Goal: Task Accomplishment & Management: Manage account settings

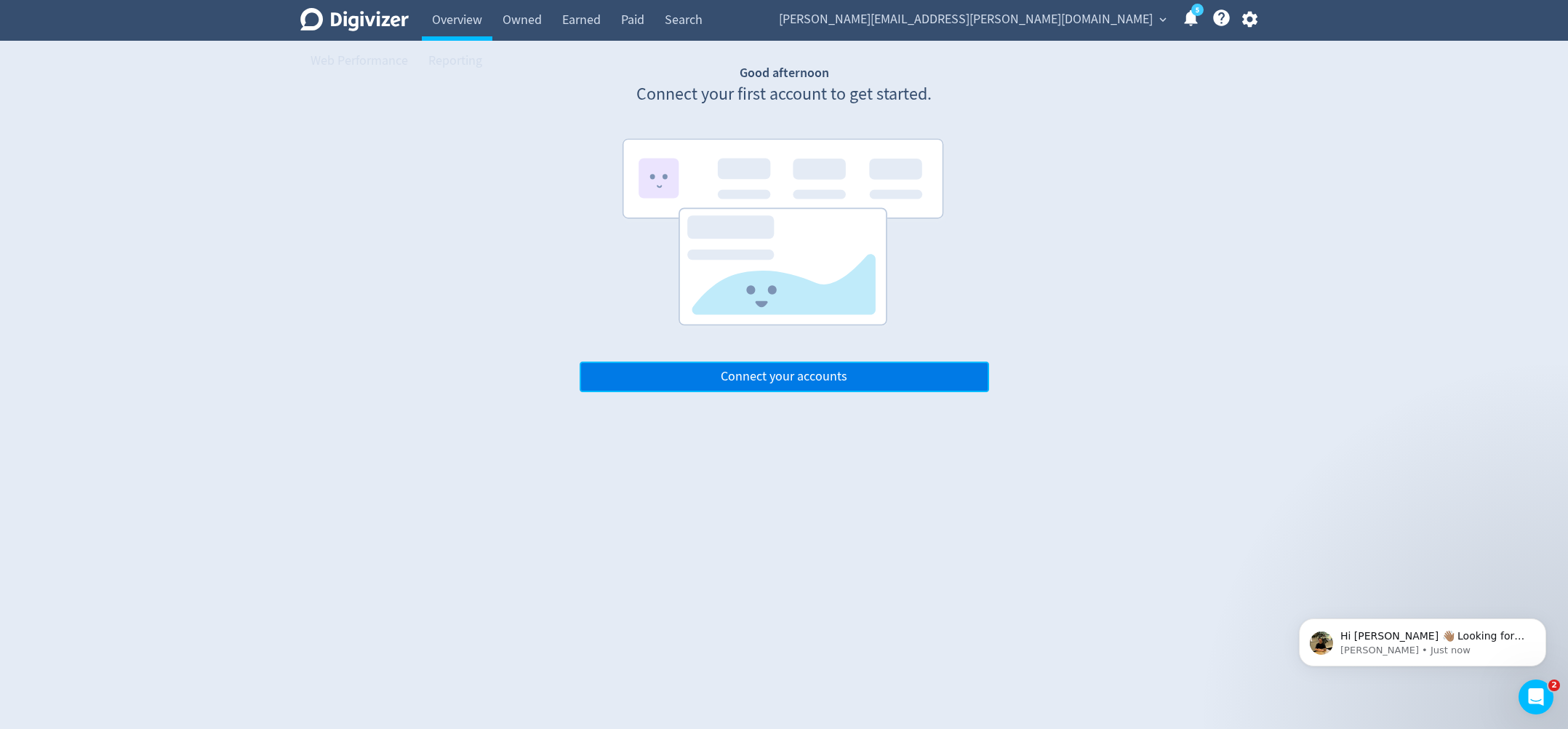
click at [784, 377] on span "Connect your accounts" at bounding box center [784, 376] width 126 height 13
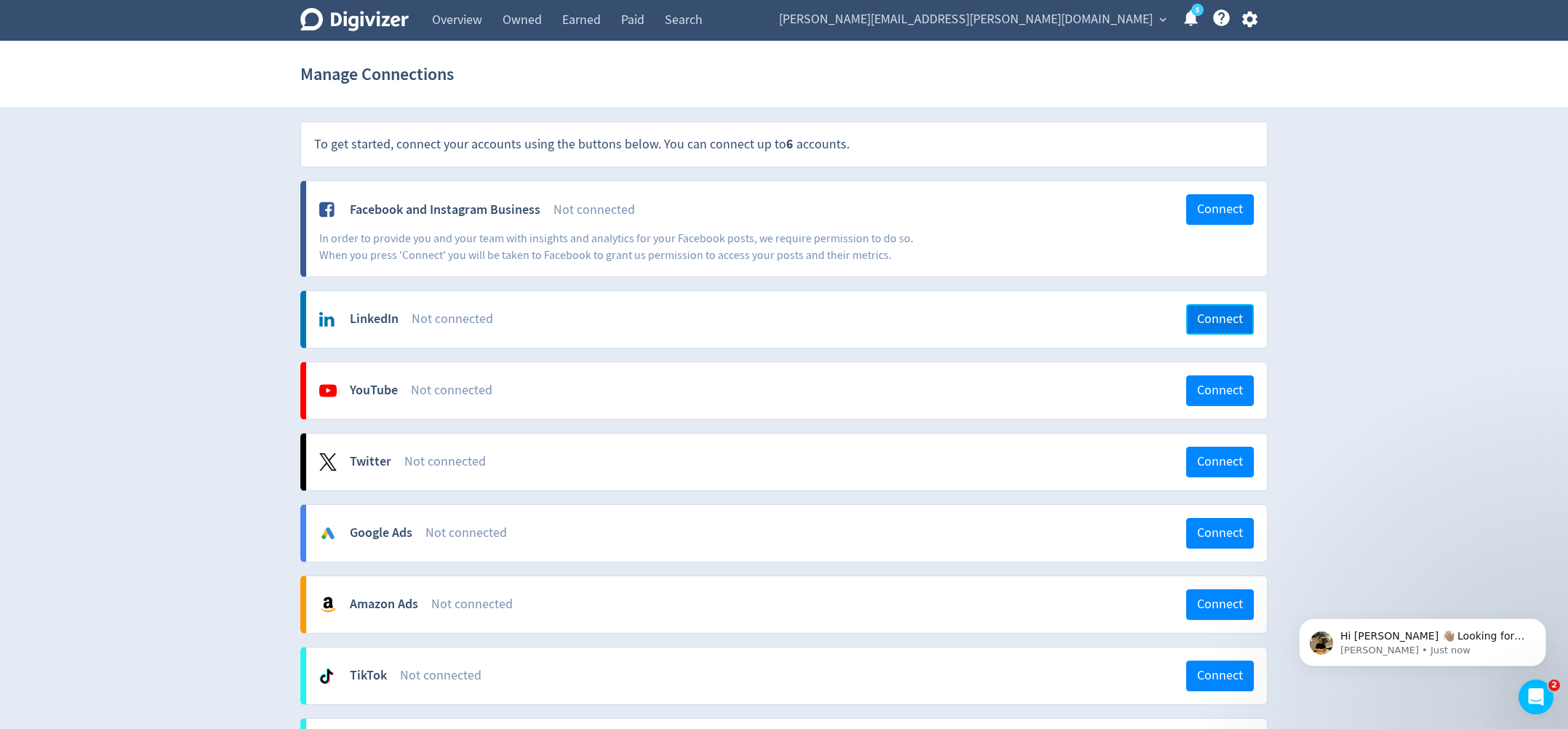
click at [1221, 322] on span "Connect" at bounding box center [1220, 318] width 46 height 13
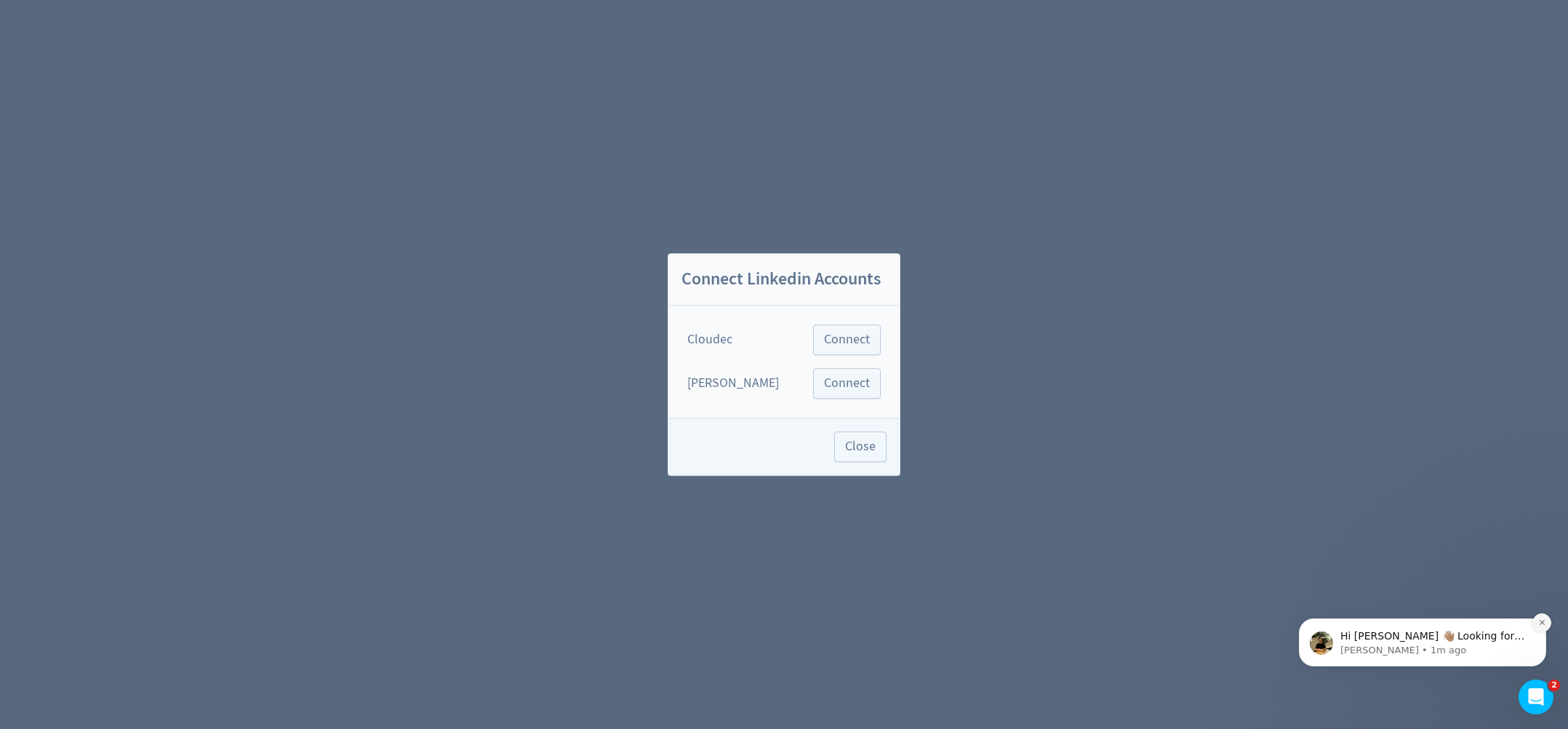
click at [1544, 620] on icon "Dismiss notification" at bounding box center [1542, 623] width 8 height 8
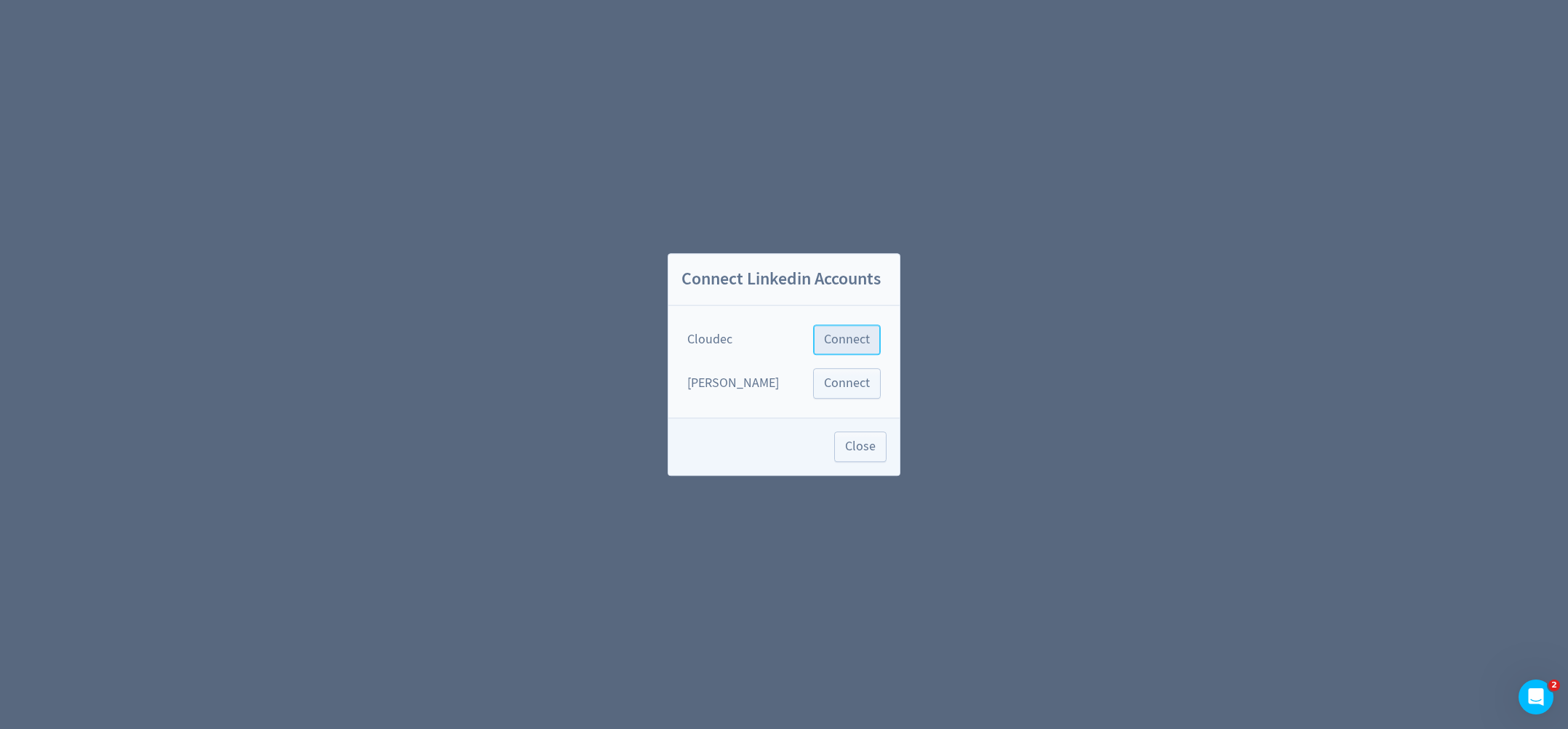
click at [862, 345] on span "Connect" at bounding box center [847, 339] width 46 height 13
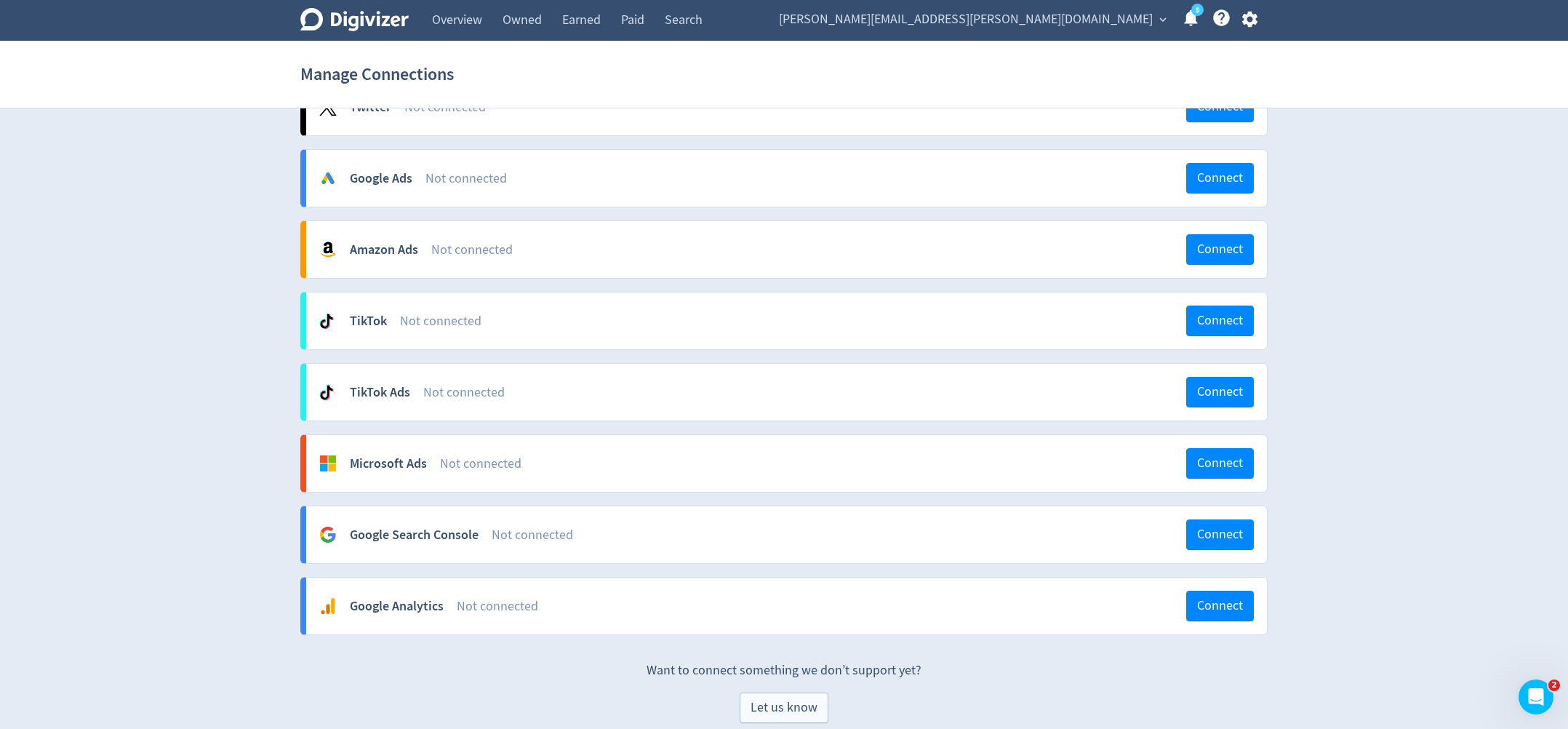
scroll to position [640, 0]
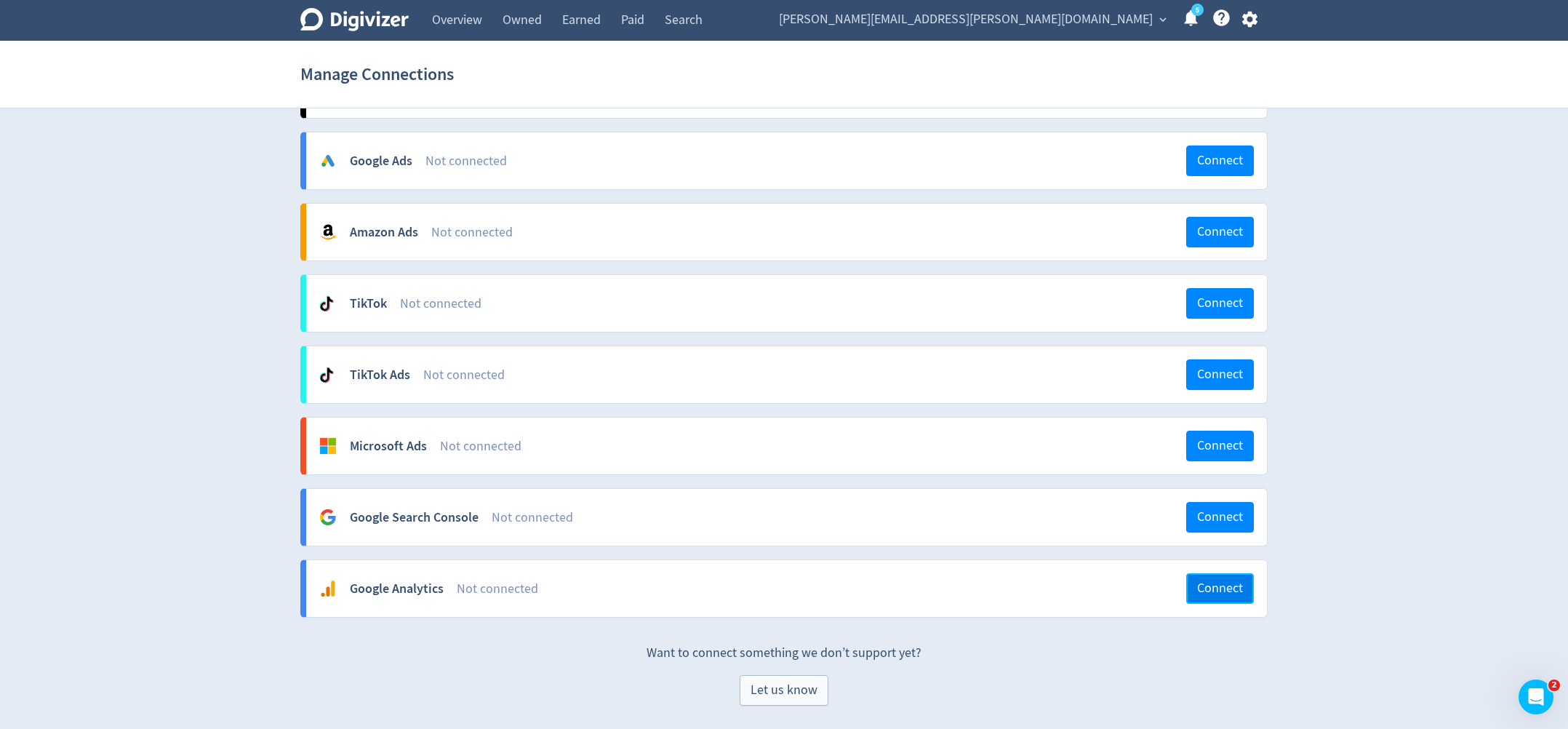
click at [1233, 588] on span "Connect" at bounding box center [1220, 588] width 46 height 13
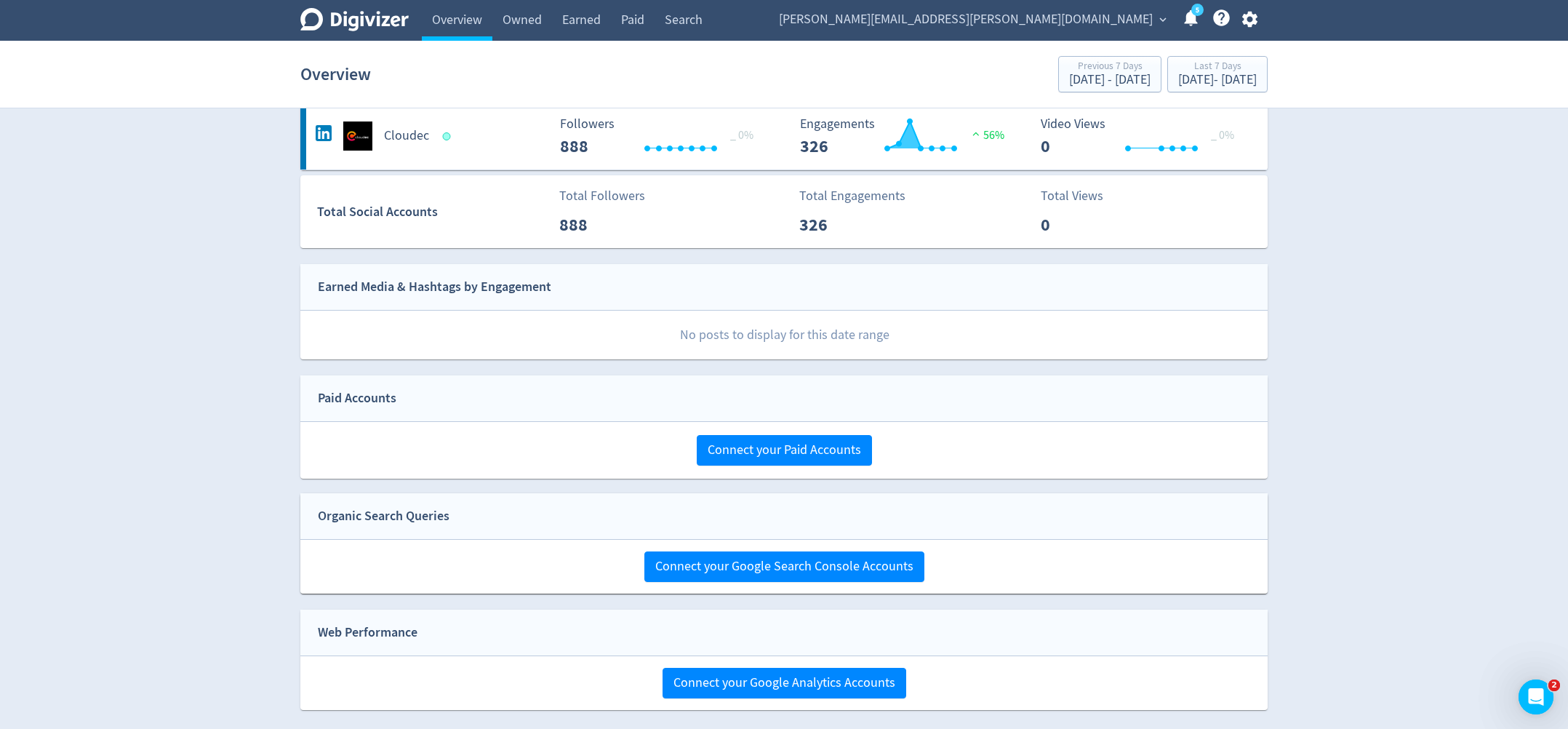
scroll to position [117, 0]
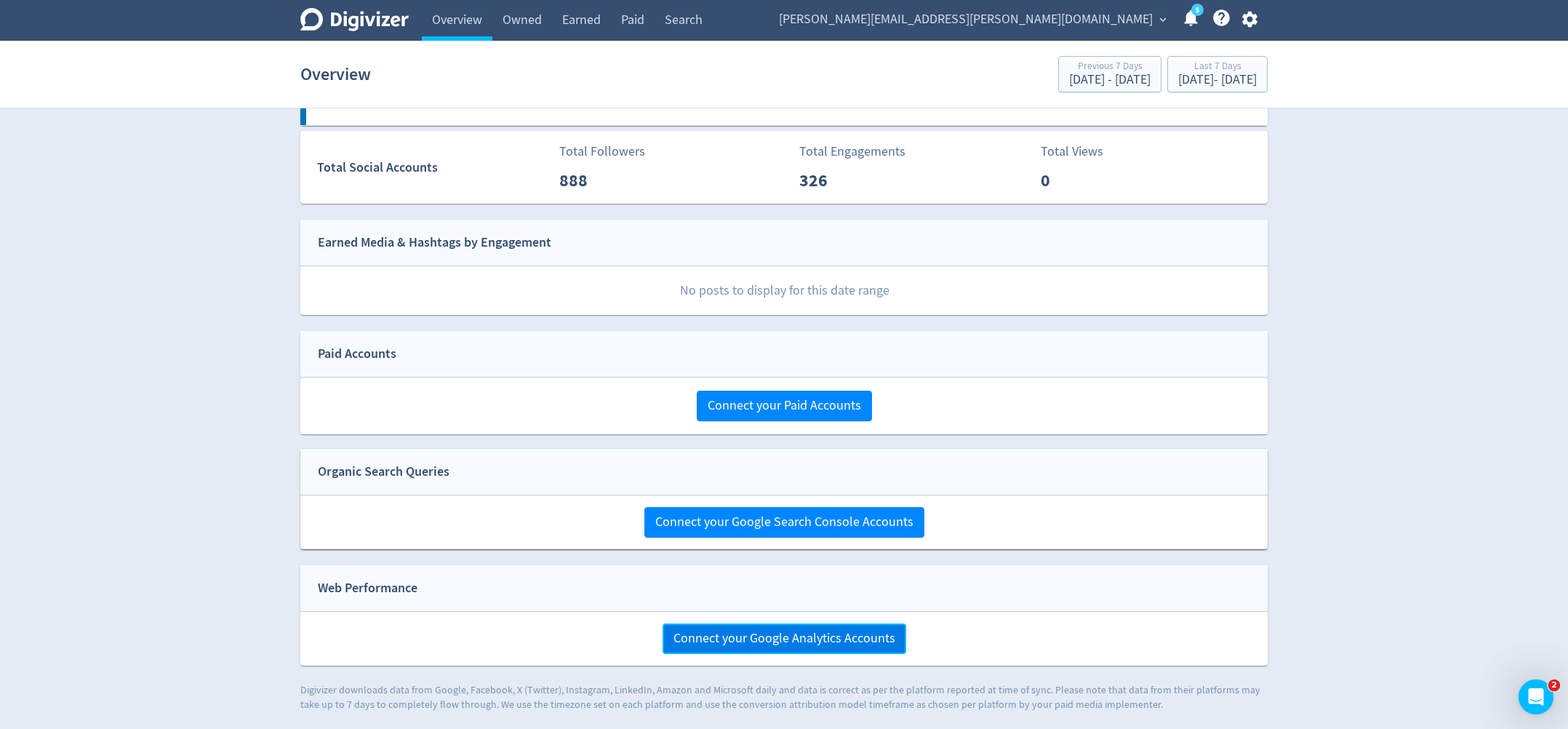
click at [810, 634] on span "Connect your Google Analytics Accounts" at bounding box center [784, 638] width 222 height 13
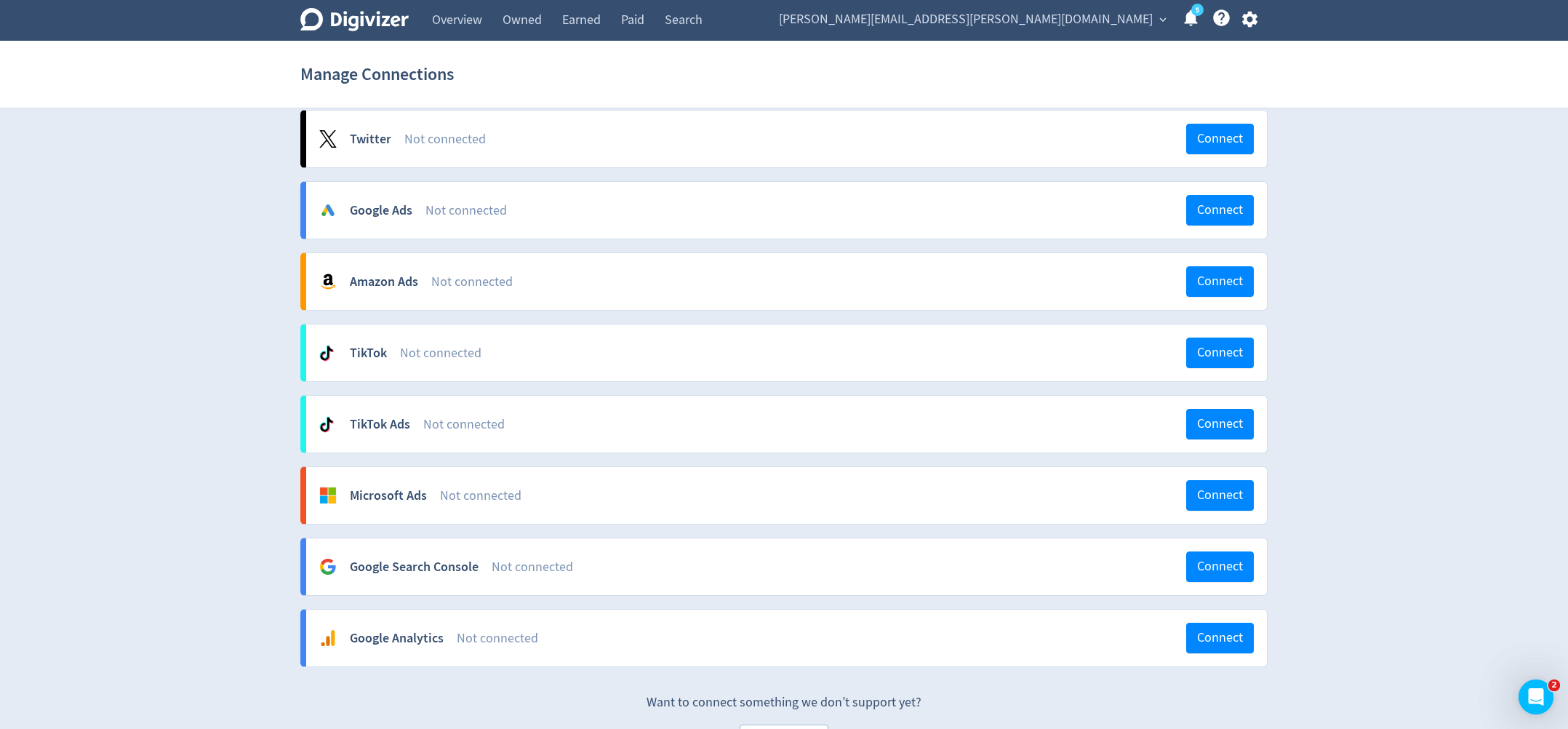
scroll to position [640, 0]
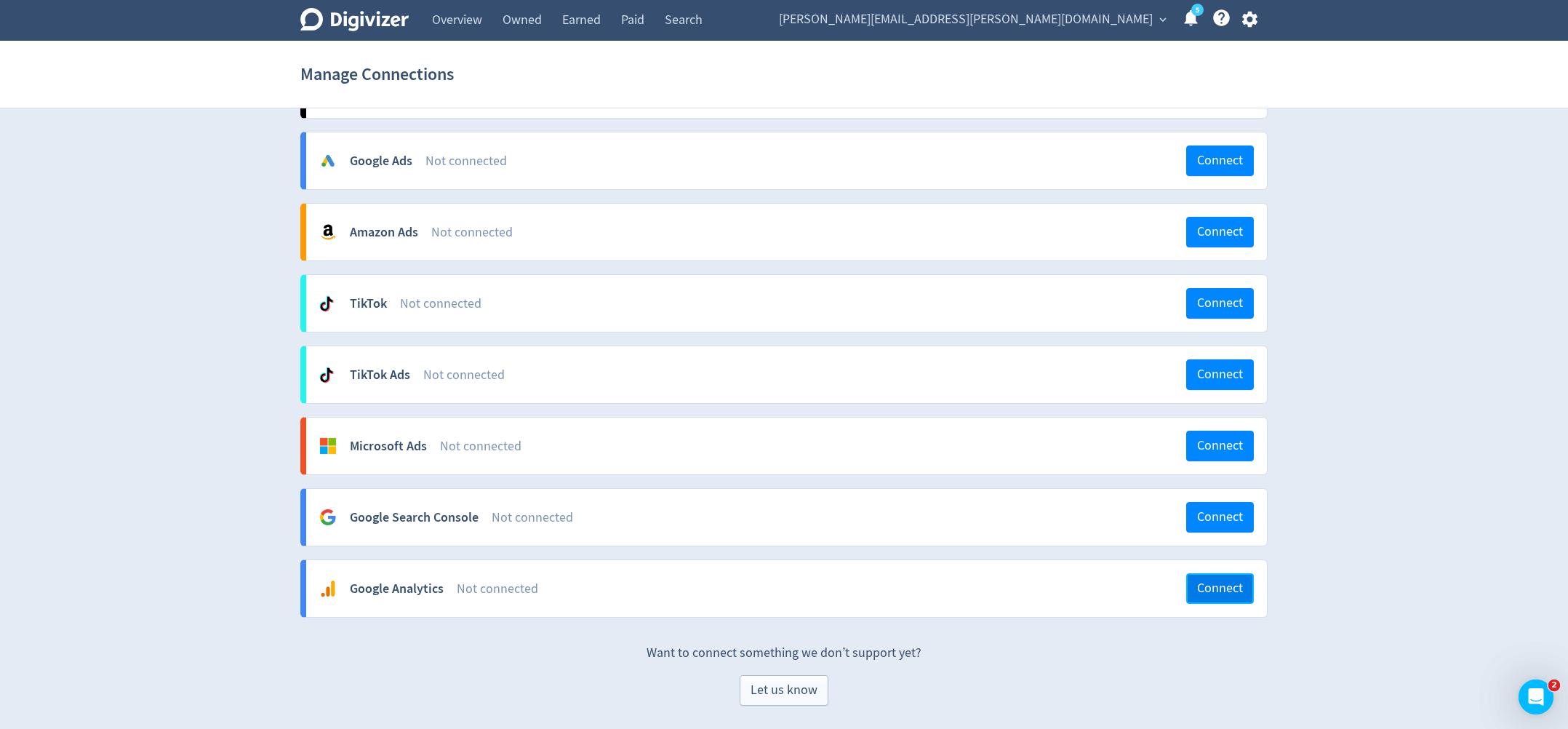
click at [1237, 595] on span "Connect" at bounding box center [1220, 588] width 46 height 13
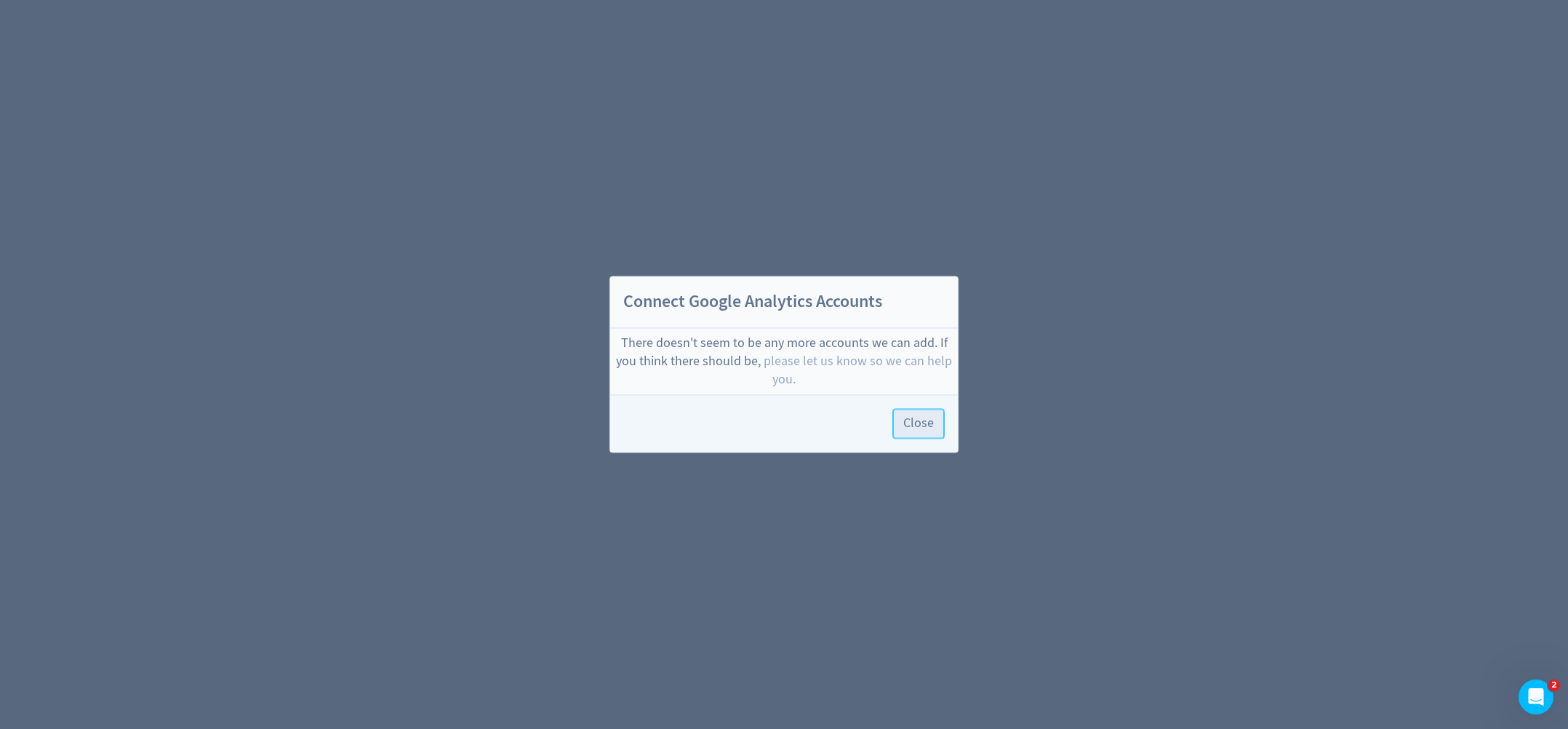
click at [924, 423] on span "Close" at bounding box center [918, 424] width 31 height 13
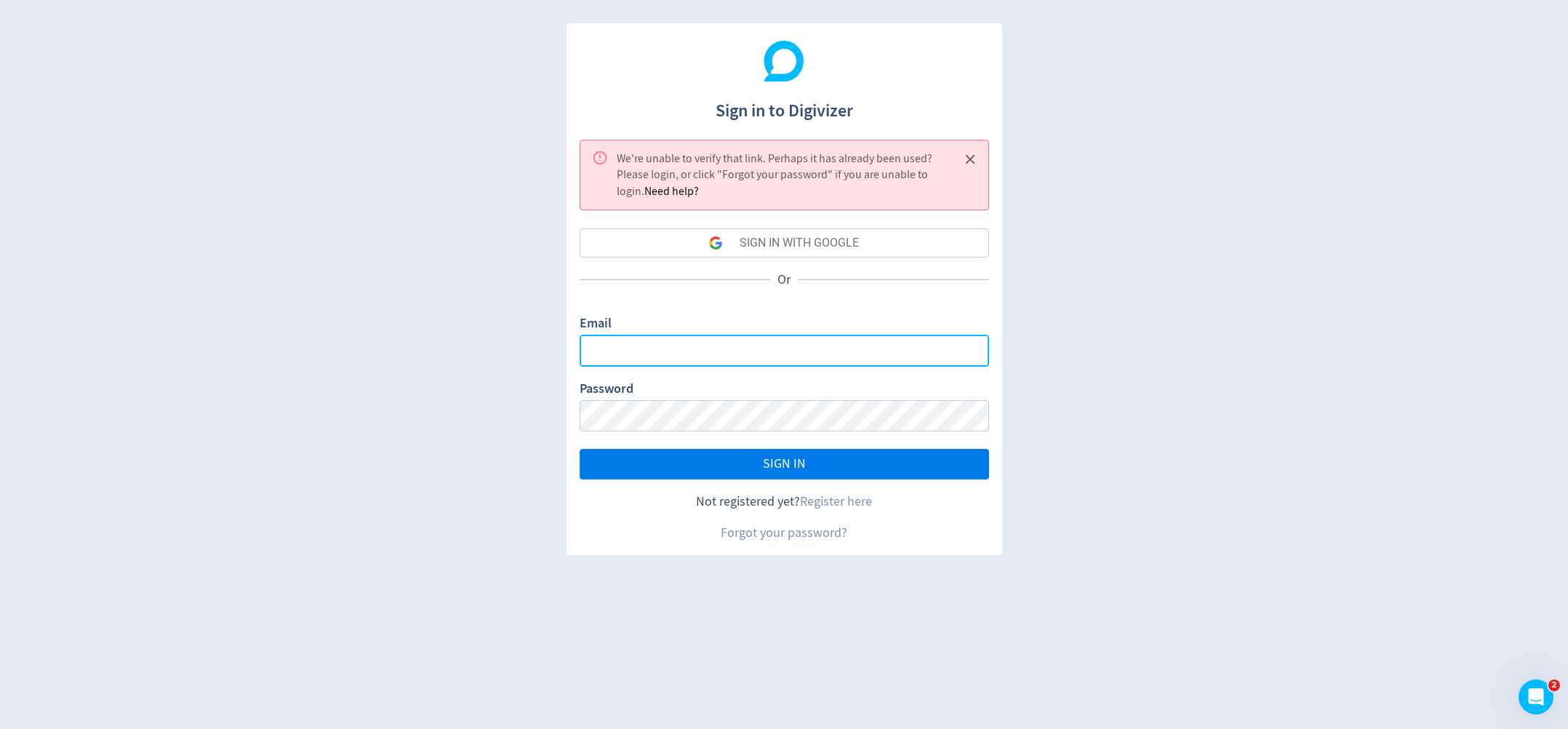
type input "[PERSON_NAME][EMAIL_ADDRESS][PERSON_NAME][DOMAIN_NAME]"
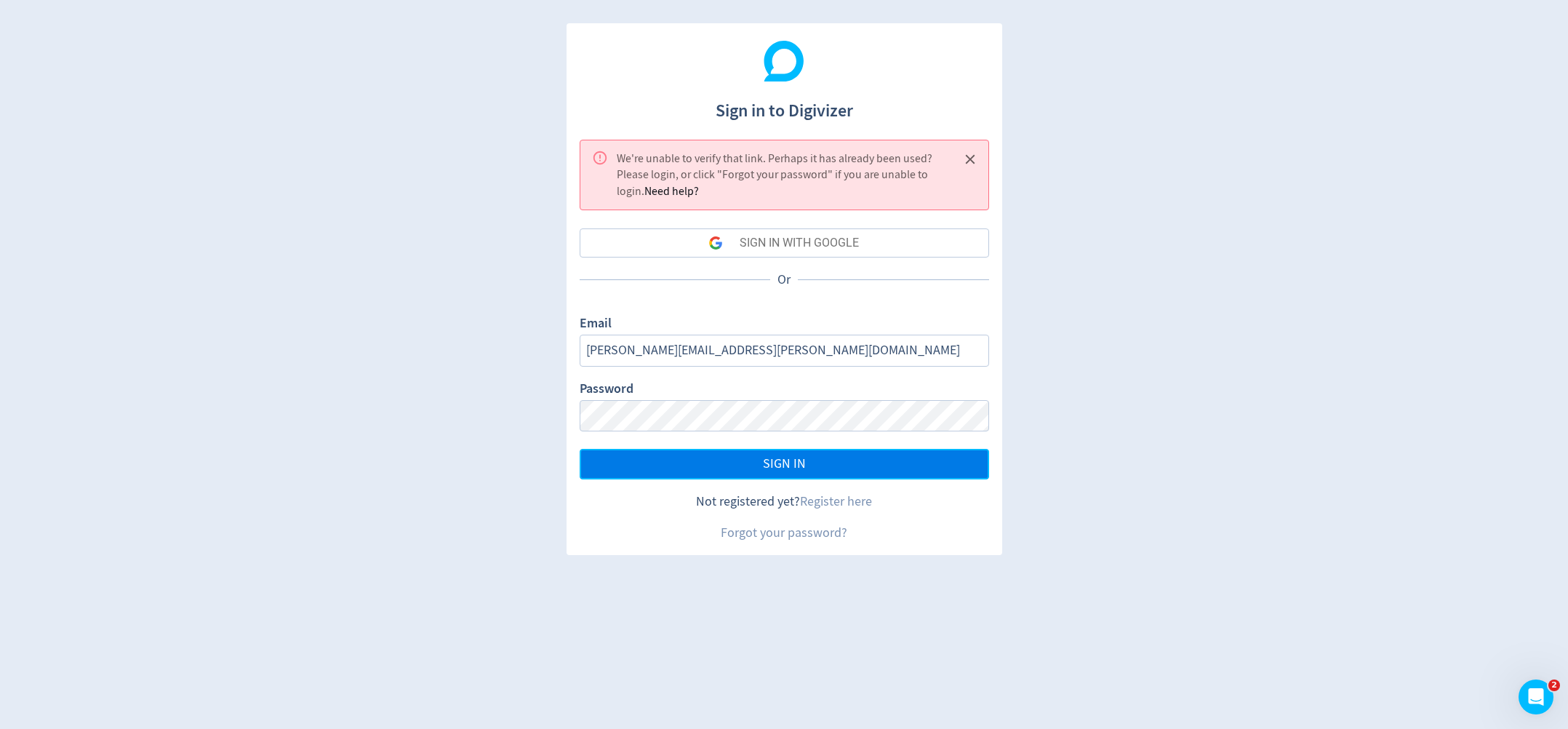
click at [797, 468] on span "SIGN IN" at bounding box center [784, 463] width 43 height 13
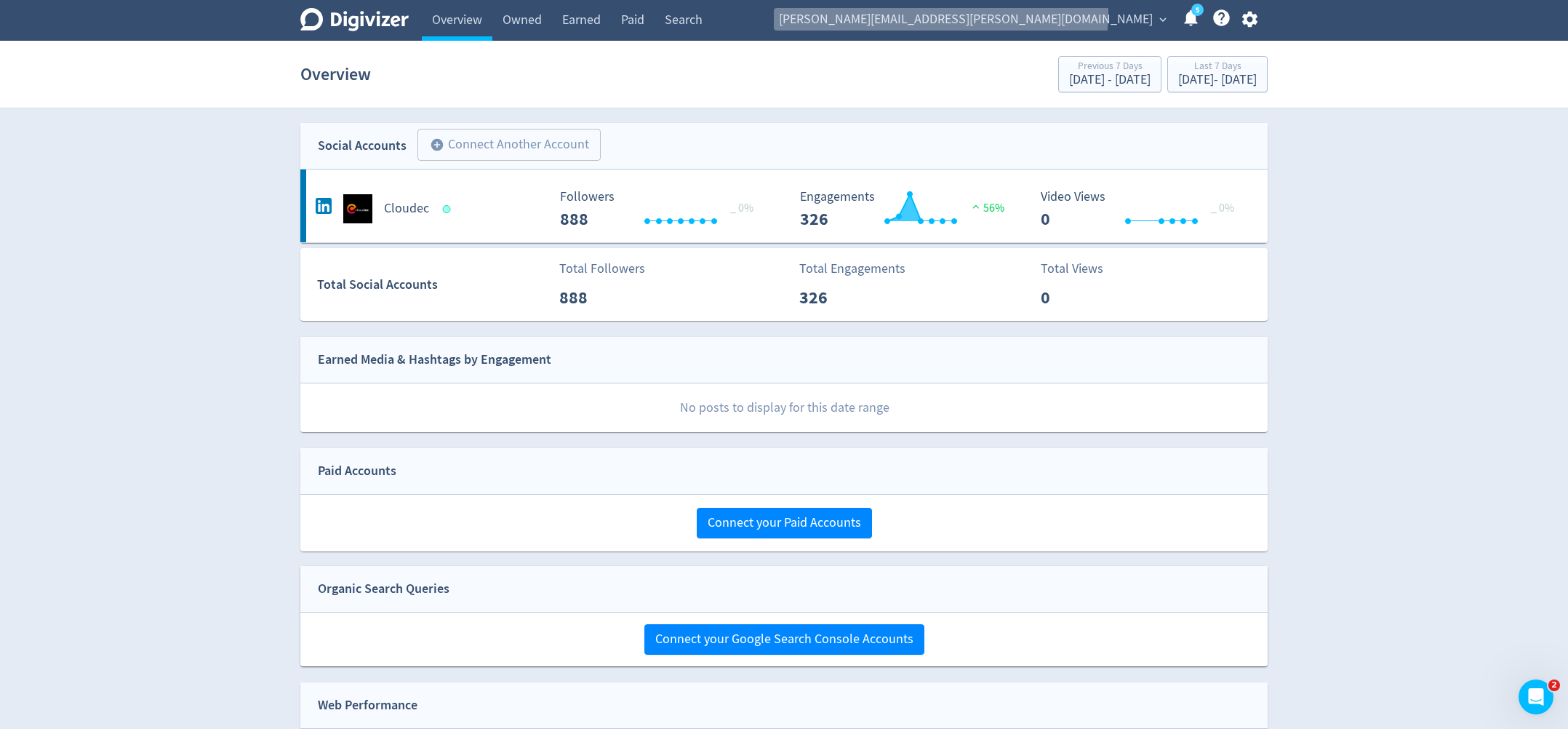
click at [1161, 13] on span "expand_more" at bounding box center [1162, 19] width 13 height 13
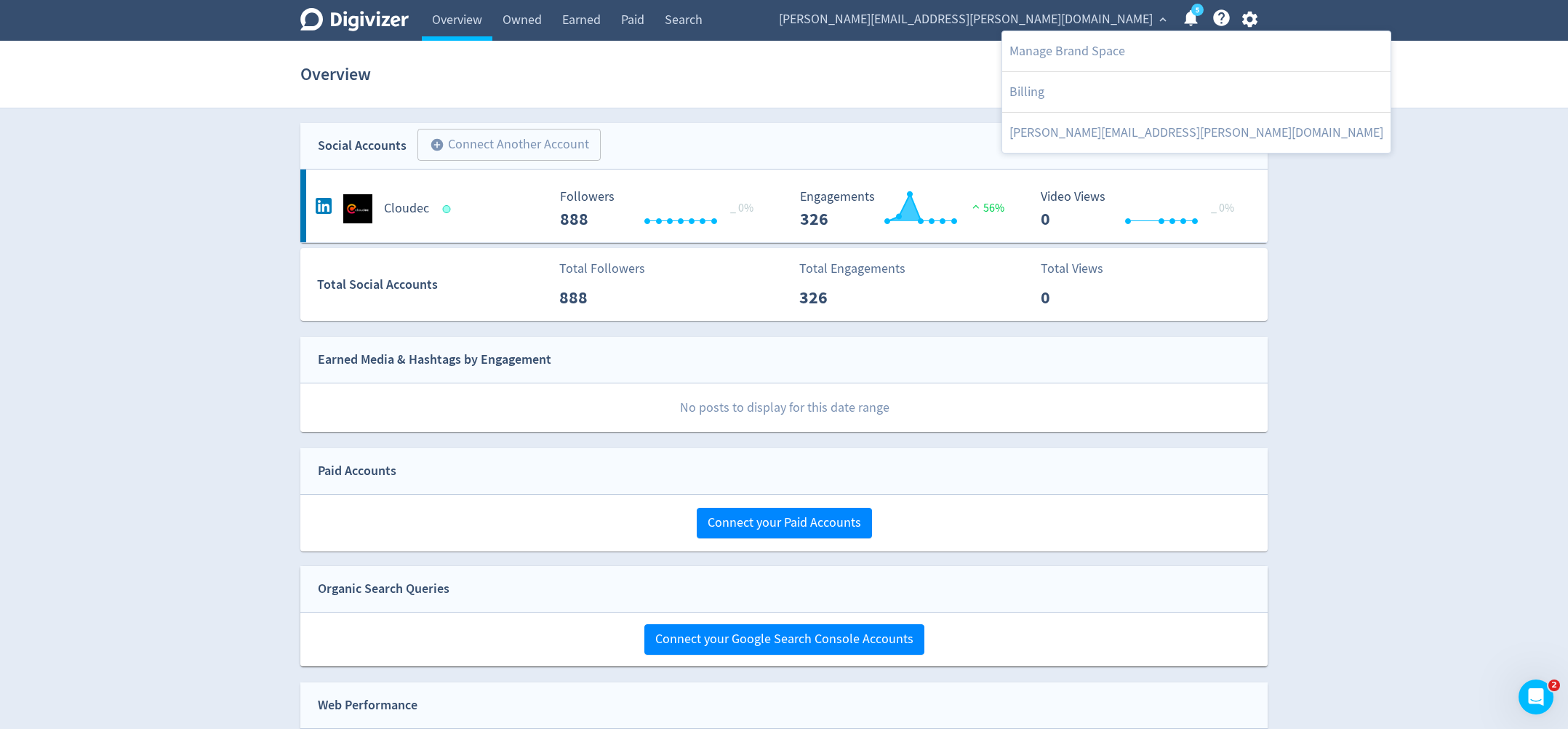
click at [1252, 23] on div at bounding box center [784, 364] width 1568 height 729
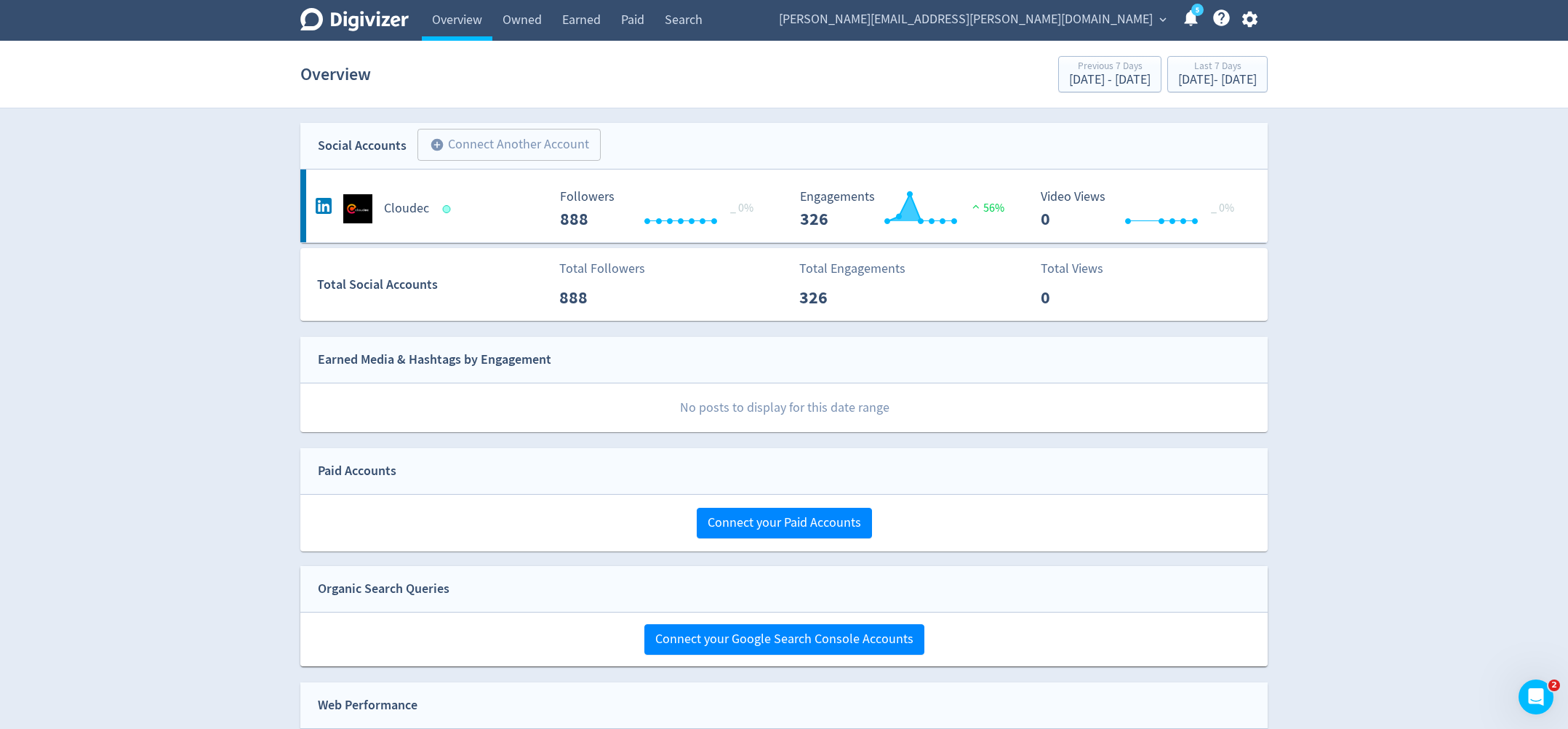
click at [1252, 22] on icon "button" at bounding box center [1248, 20] width 15 height 16
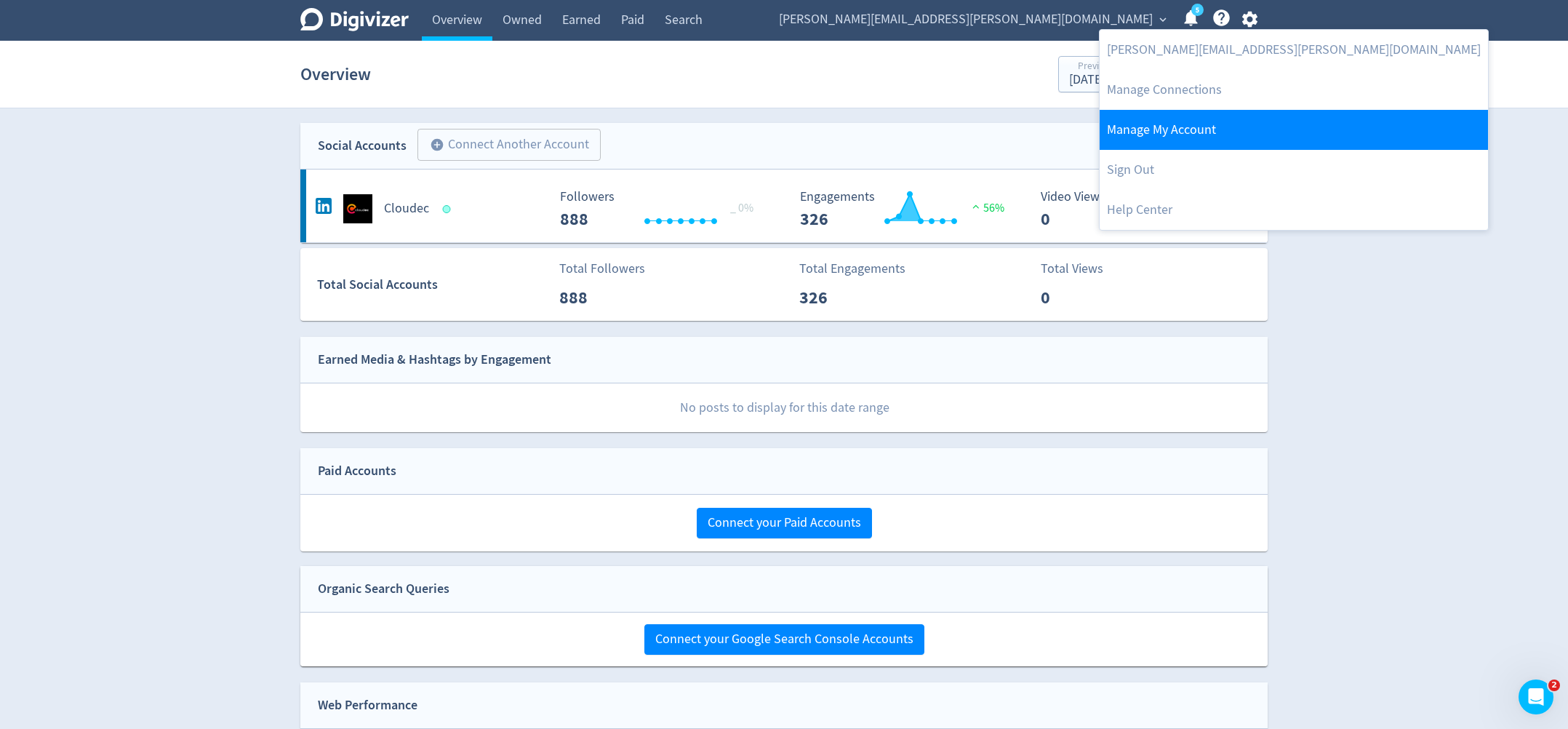
click at [1189, 123] on link "Manage My Account" at bounding box center [1294, 129] width 389 height 40
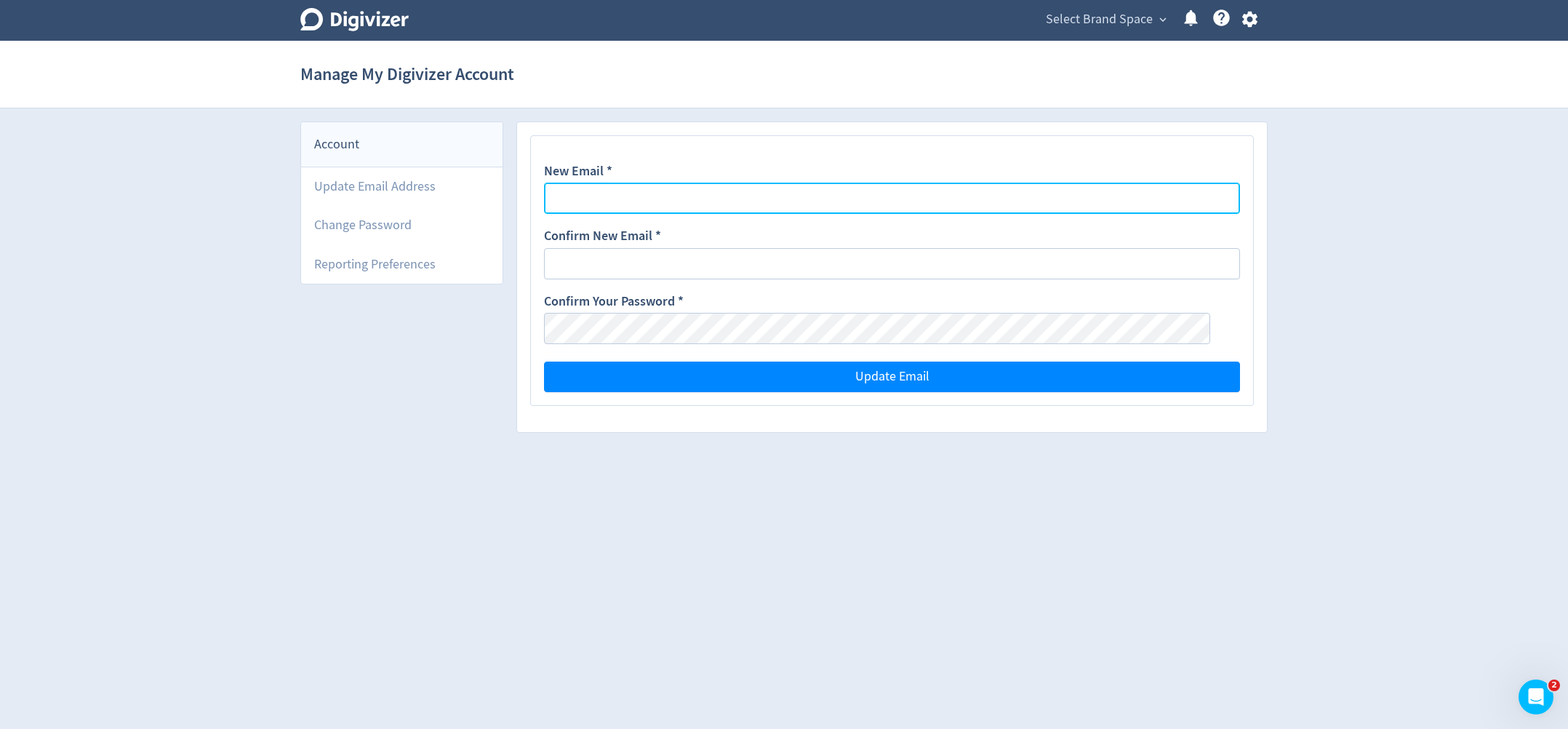
type input "[PERSON_NAME][EMAIL_ADDRESS][PERSON_NAME][DOMAIN_NAME]"
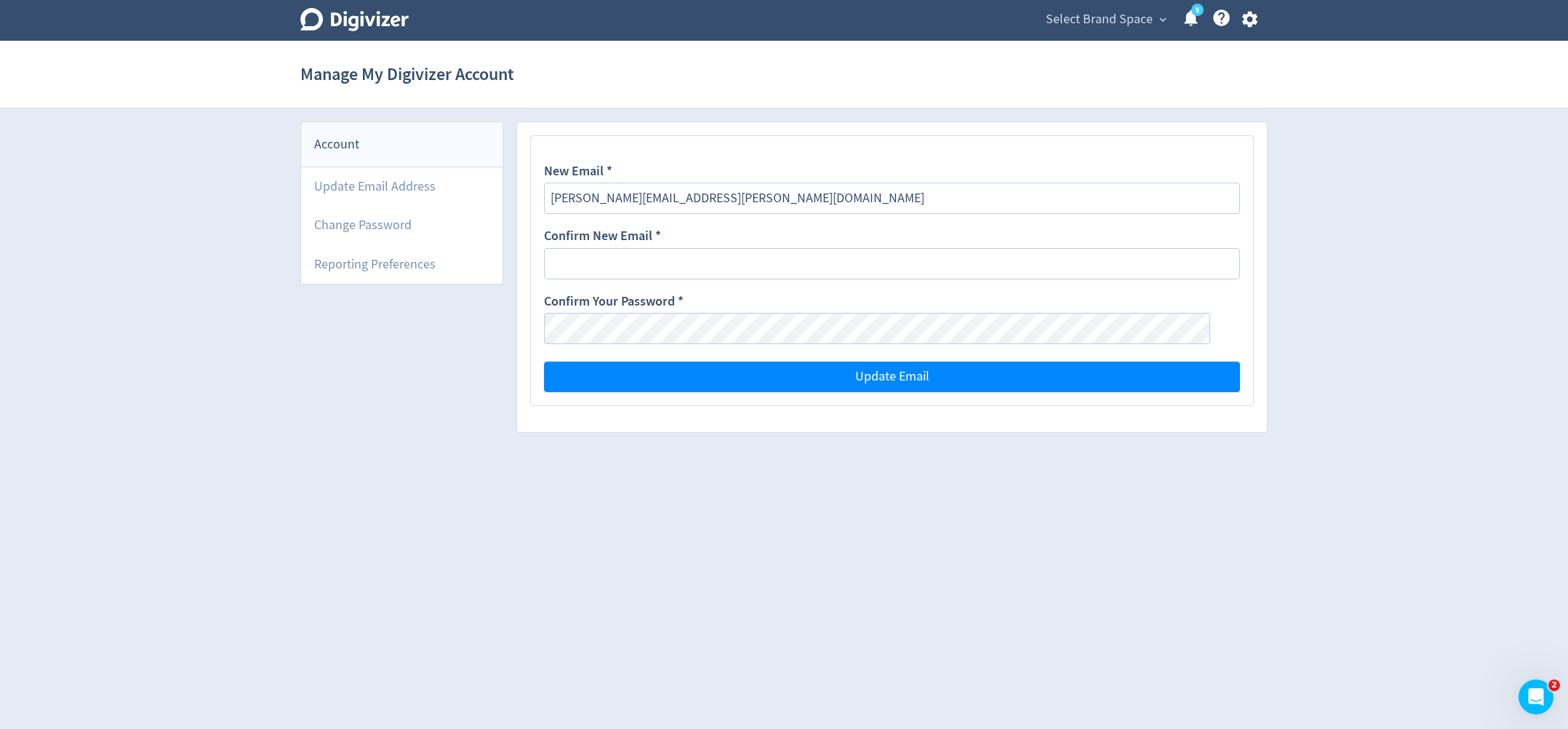
click at [364, 144] on div "Account" at bounding box center [402, 144] width 202 height 45
click at [371, 191] on li "Update Email Address" at bounding box center [402, 186] width 202 height 39
click at [1163, 16] on span "expand_more" at bounding box center [1162, 19] width 13 height 13
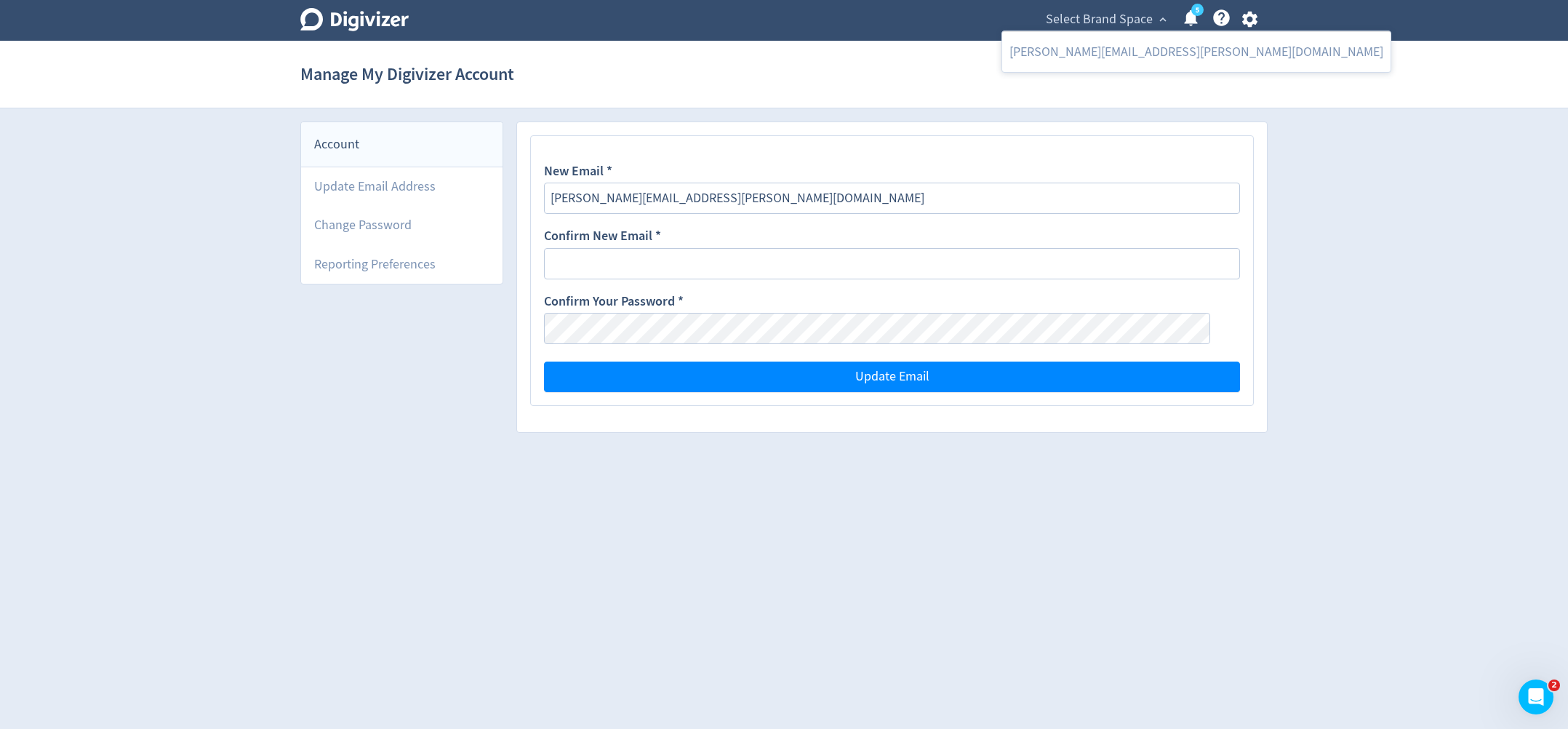
click at [1254, 20] on div at bounding box center [784, 364] width 1568 height 729
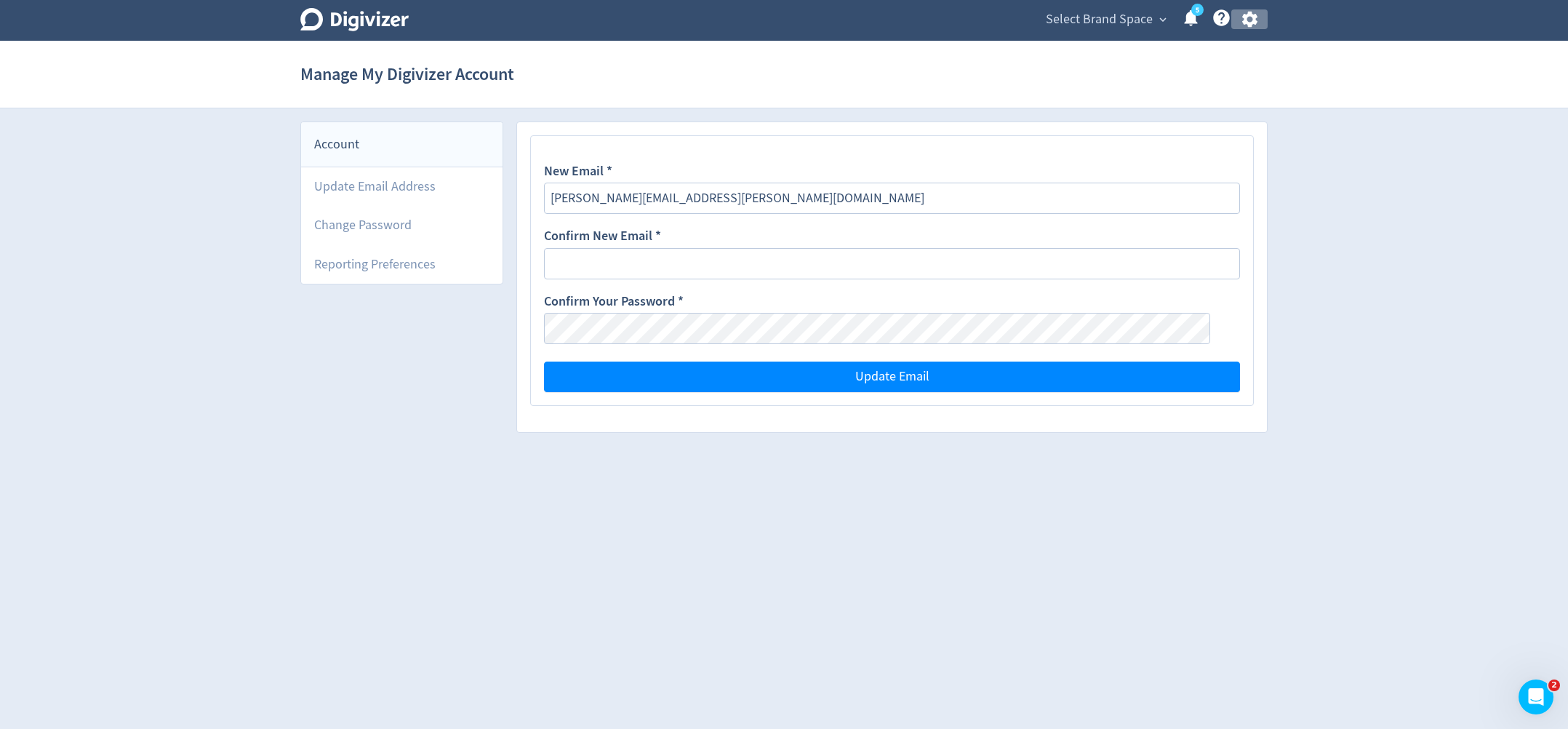
click at [1255, 21] on icon "button" at bounding box center [1248, 20] width 15 height 16
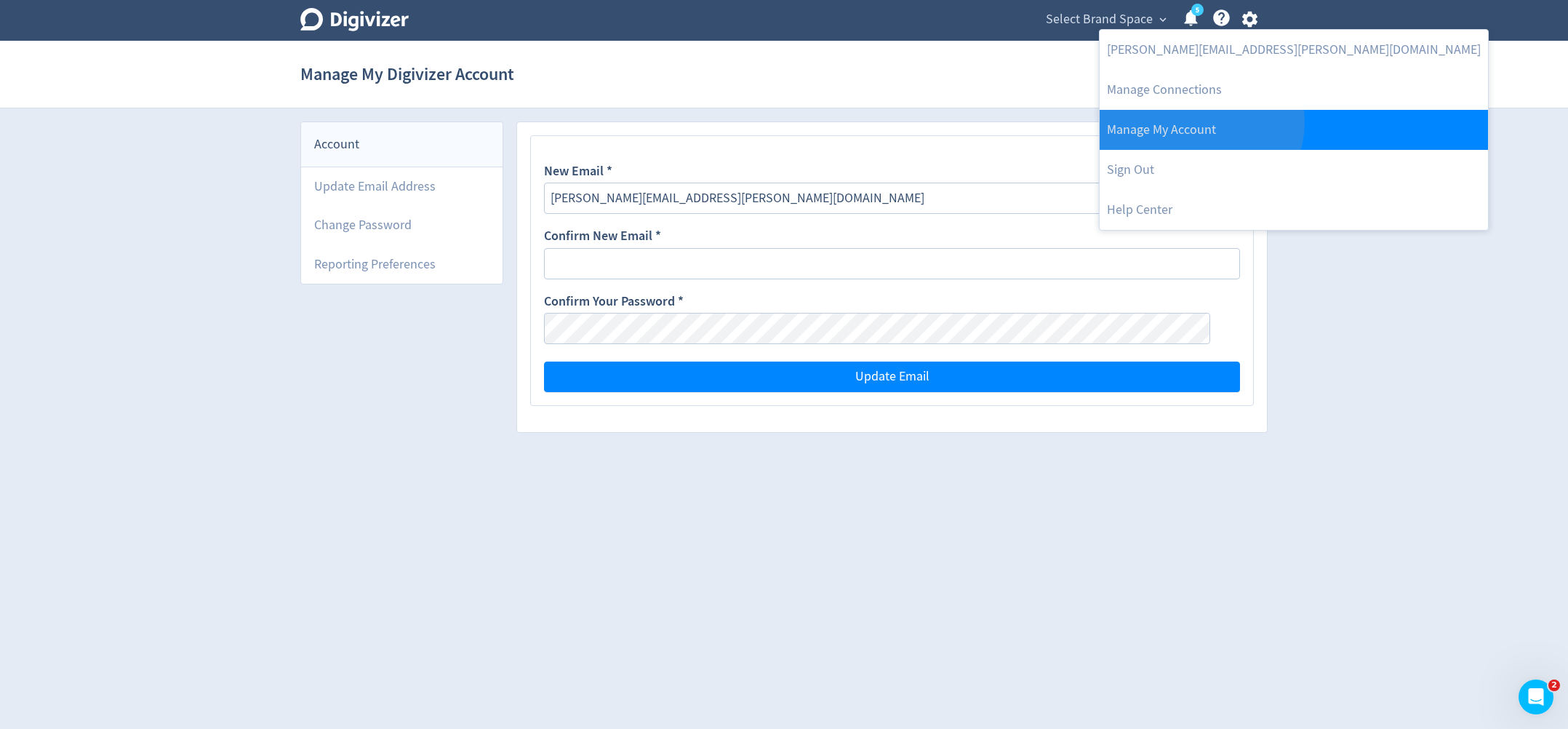
click at [1200, 122] on link "Manage My Account" at bounding box center [1294, 129] width 389 height 40
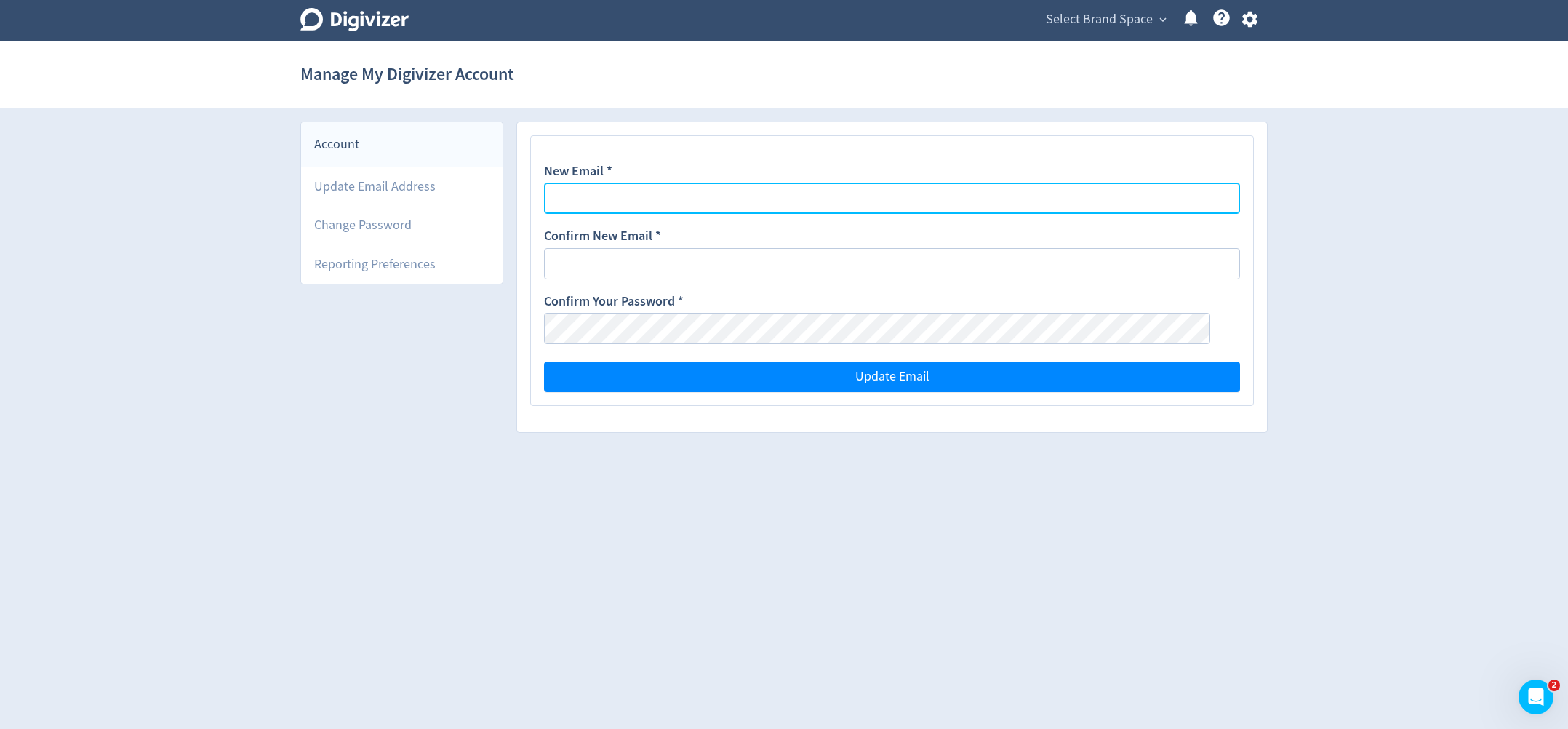
type input "[PERSON_NAME][EMAIL_ADDRESS][PERSON_NAME][DOMAIN_NAME]"
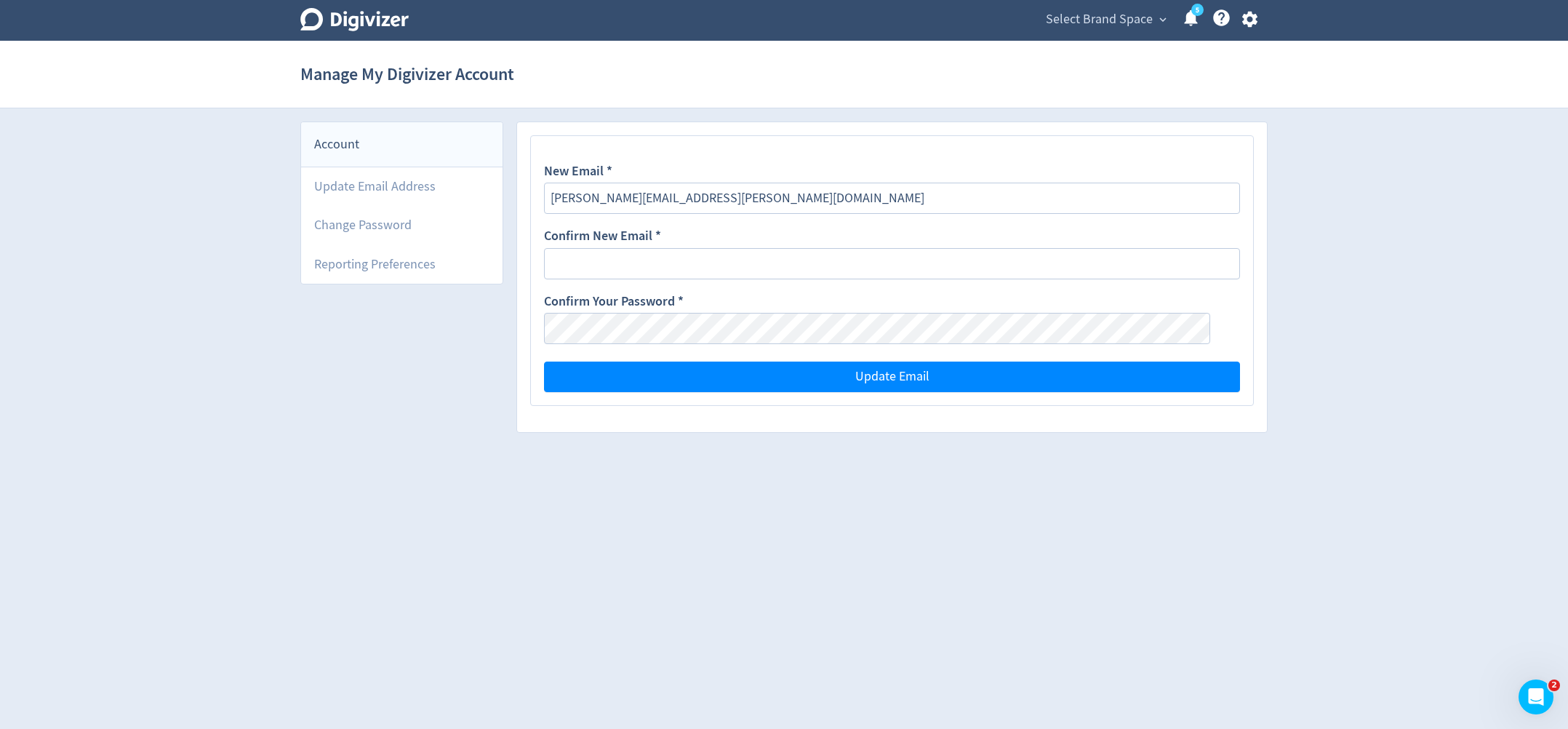
click at [1254, 26] on icon "button" at bounding box center [1250, 20] width 20 height 20
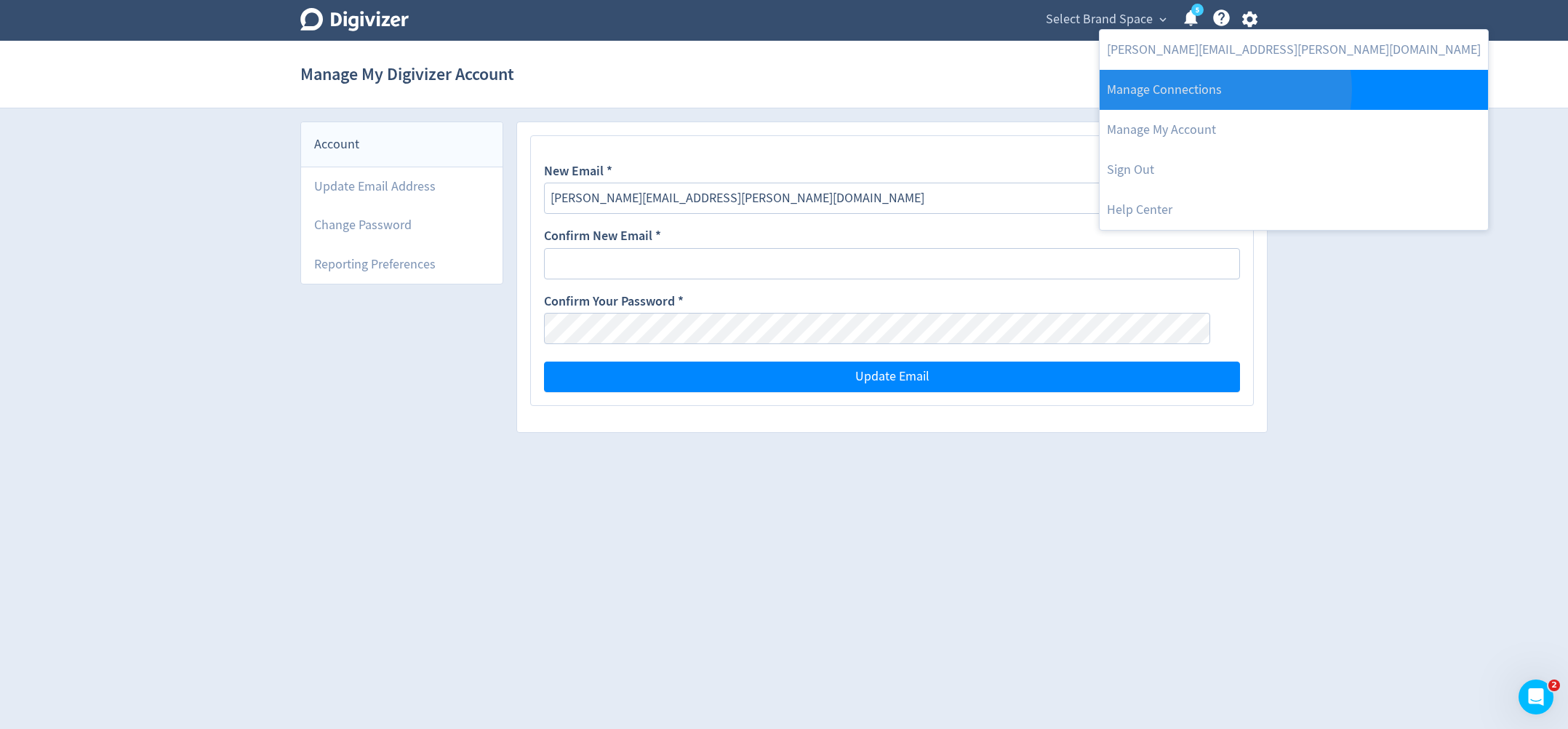
click at [1225, 90] on link "Manage Connections" at bounding box center [1294, 90] width 389 height 40
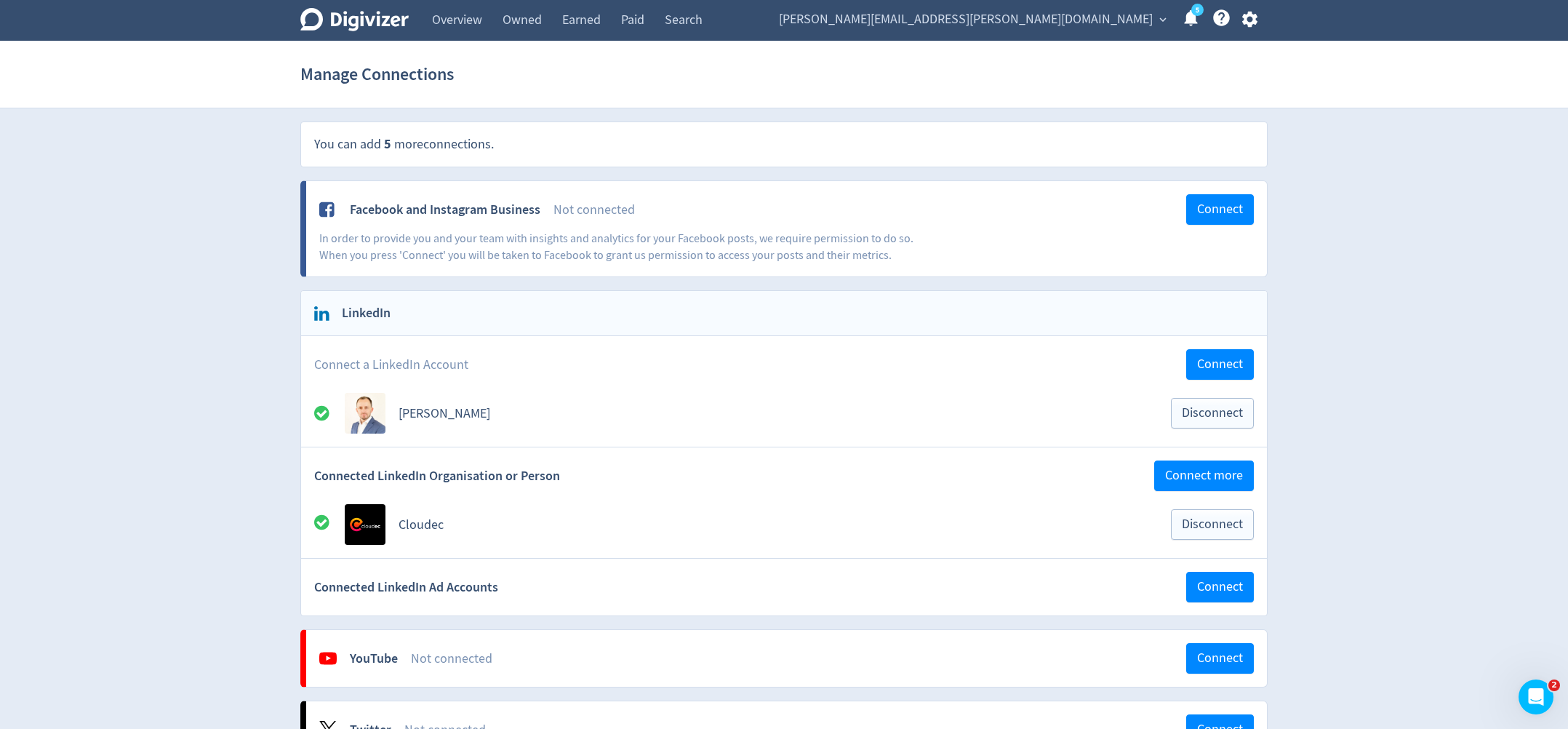
click at [419, 41] on link "Web Performance" at bounding box center [359, 61] width 117 height 41
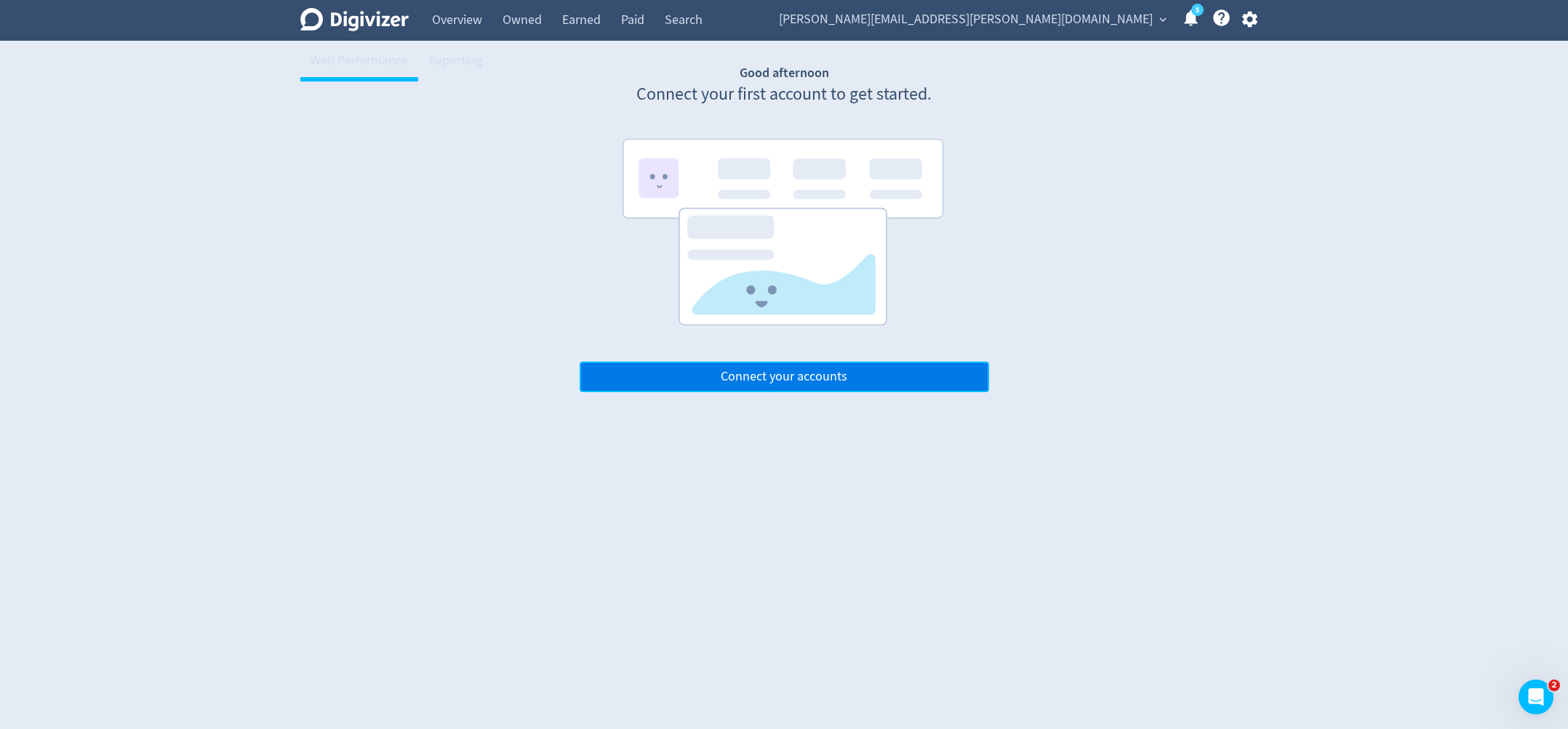
click at [807, 383] on span "Connect your accounts" at bounding box center [784, 376] width 126 height 13
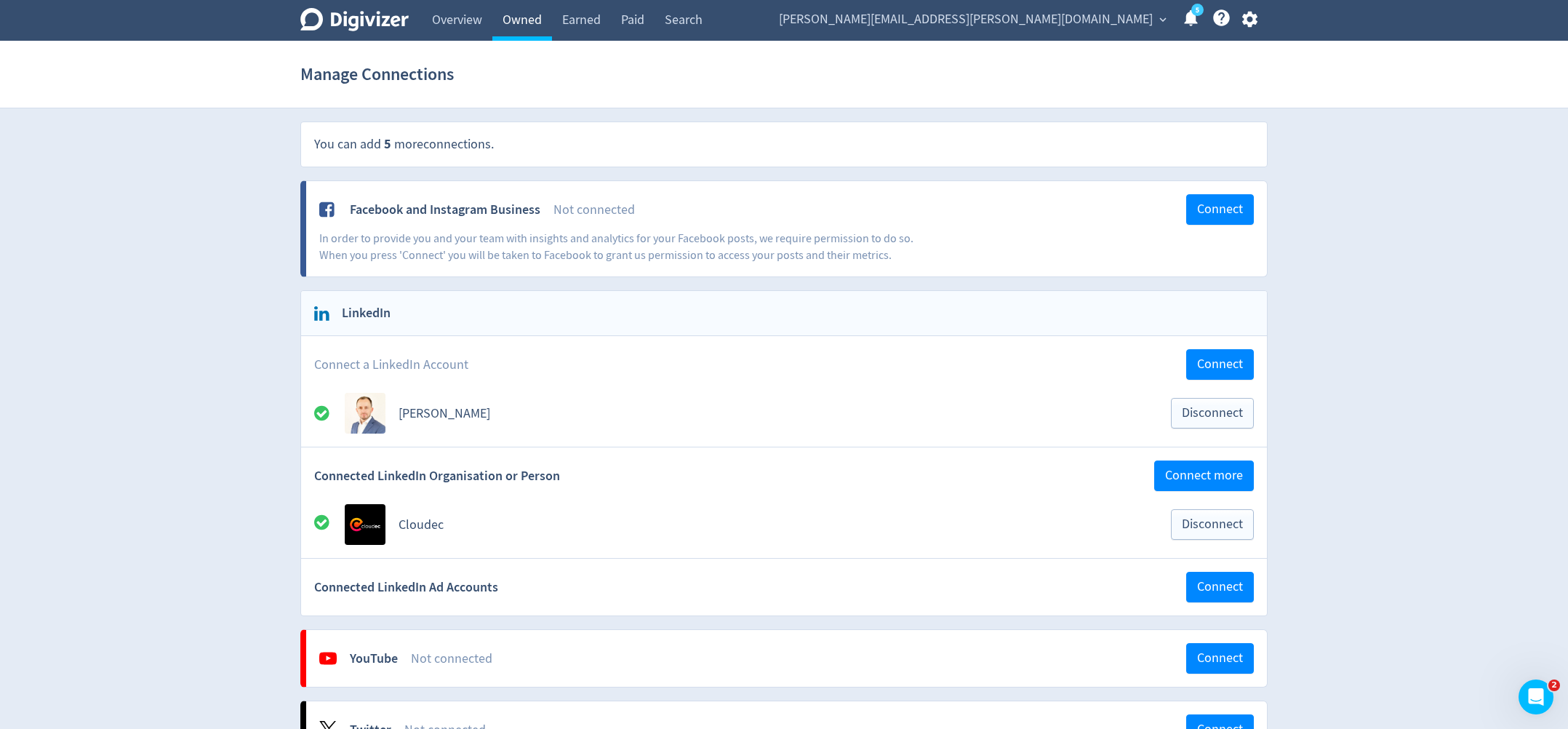
click at [532, 23] on link "Owned" at bounding box center [522, 20] width 60 height 41
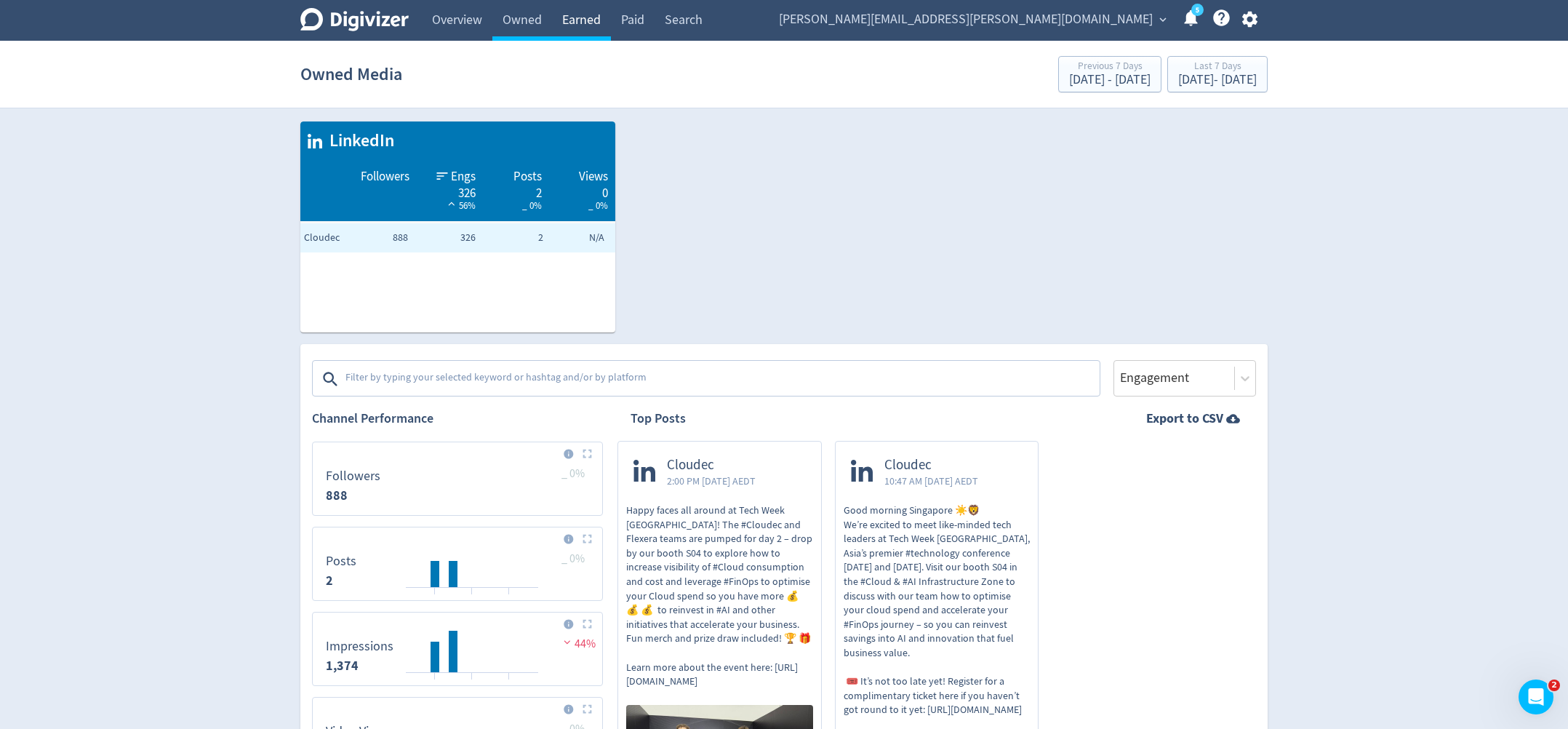
click at [582, 14] on link "Earned" at bounding box center [581, 20] width 59 height 41
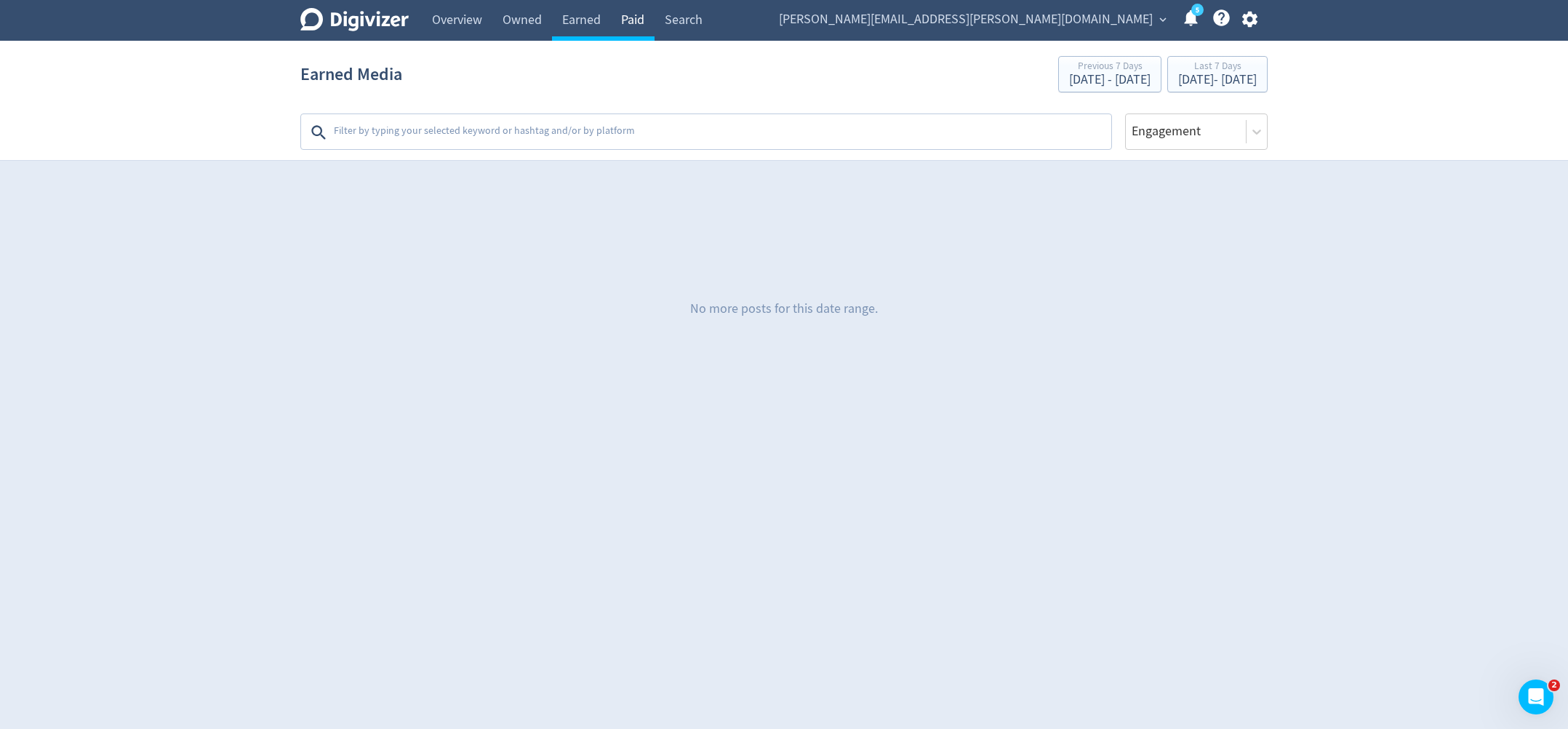
click at [631, 17] on link "Paid" at bounding box center [632, 20] width 44 height 41
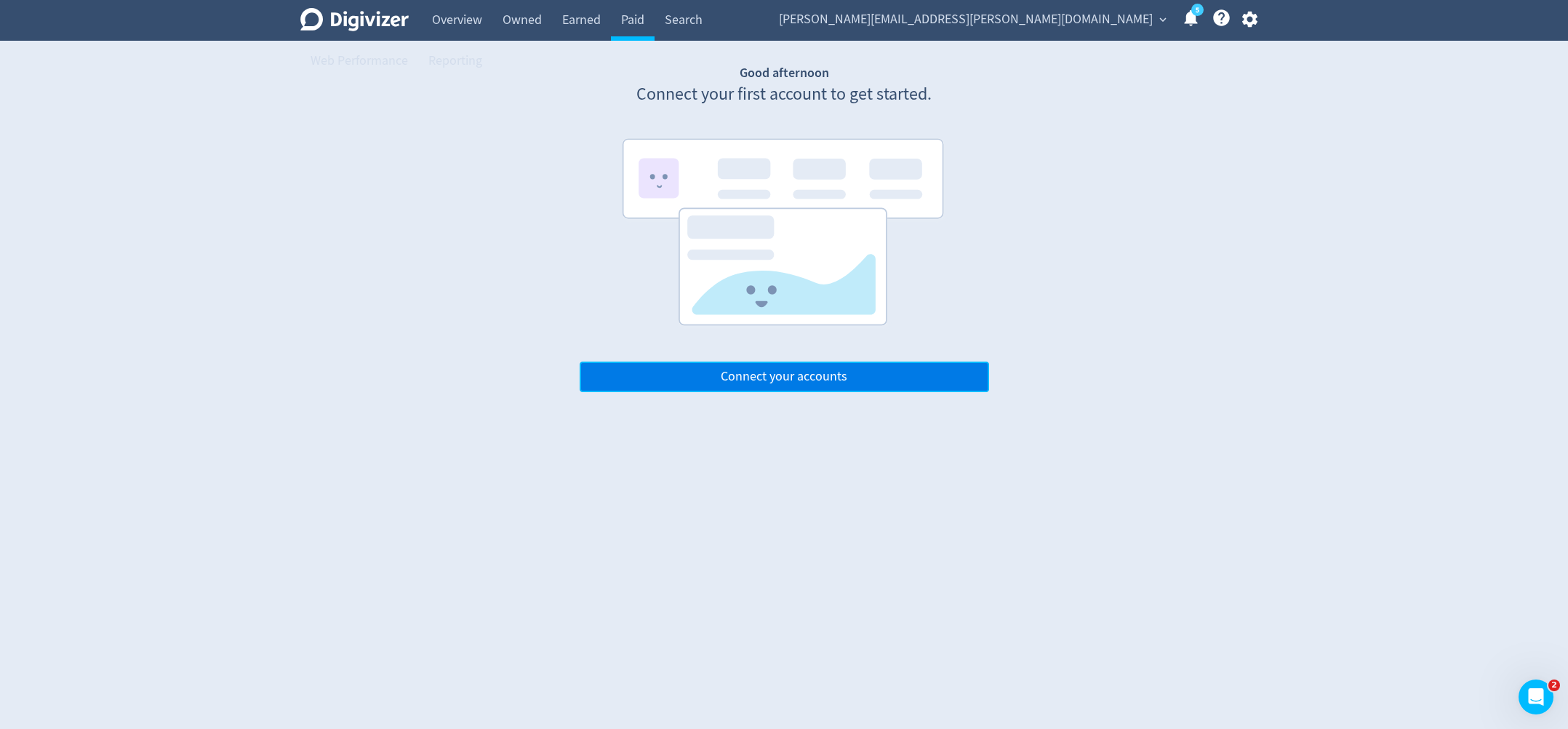
click at [810, 383] on span "Connect your accounts" at bounding box center [784, 376] width 126 height 13
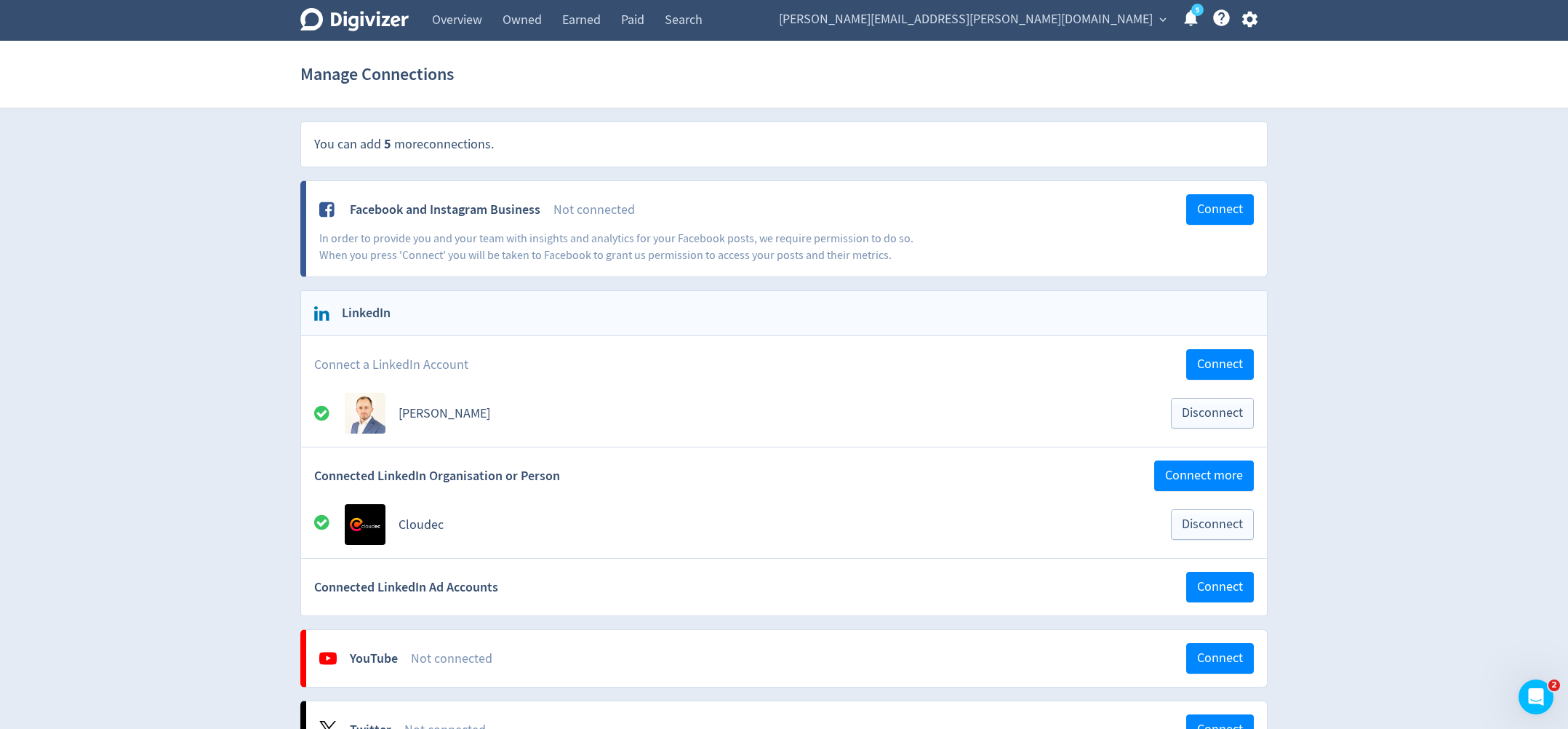
click at [419, 41] on link "Web Performance" at bounding box center [359, 61] width 117 height 41
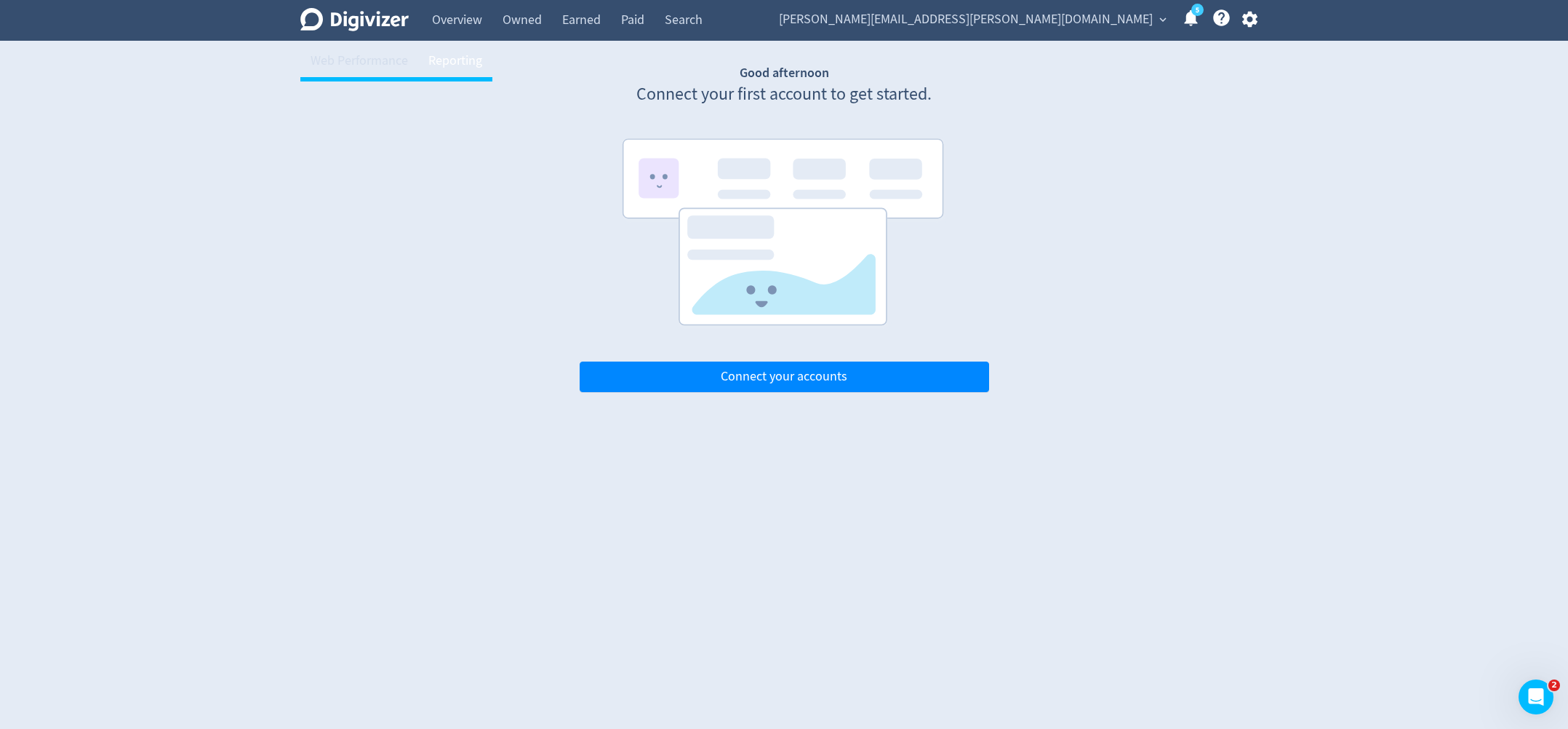
click at [492, 41] on link "Reporting" at bounding box center [455, 61] width 75 height 41
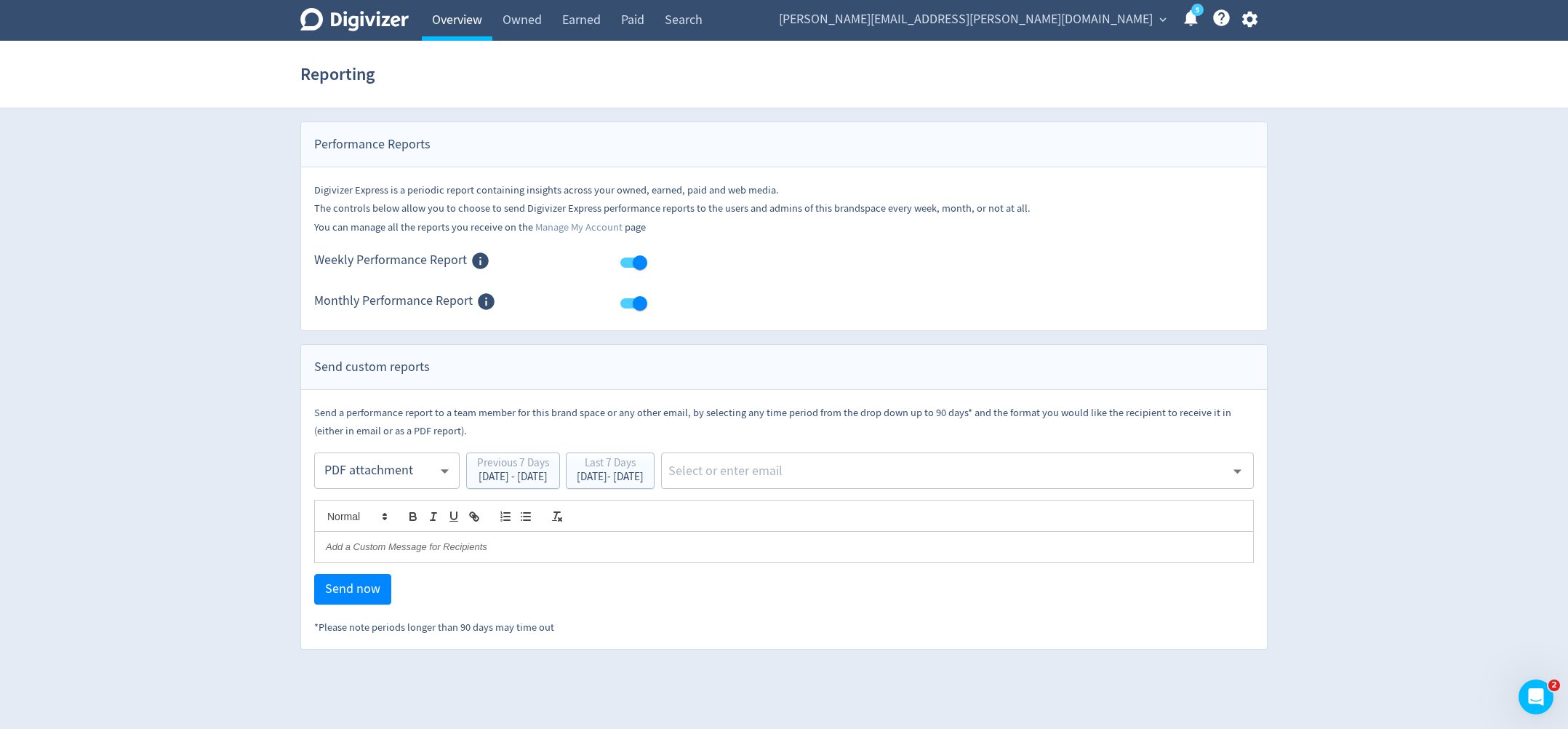
click at [453, 15] on link "Overview" at bounding box center [456, 20] width 71 height 41
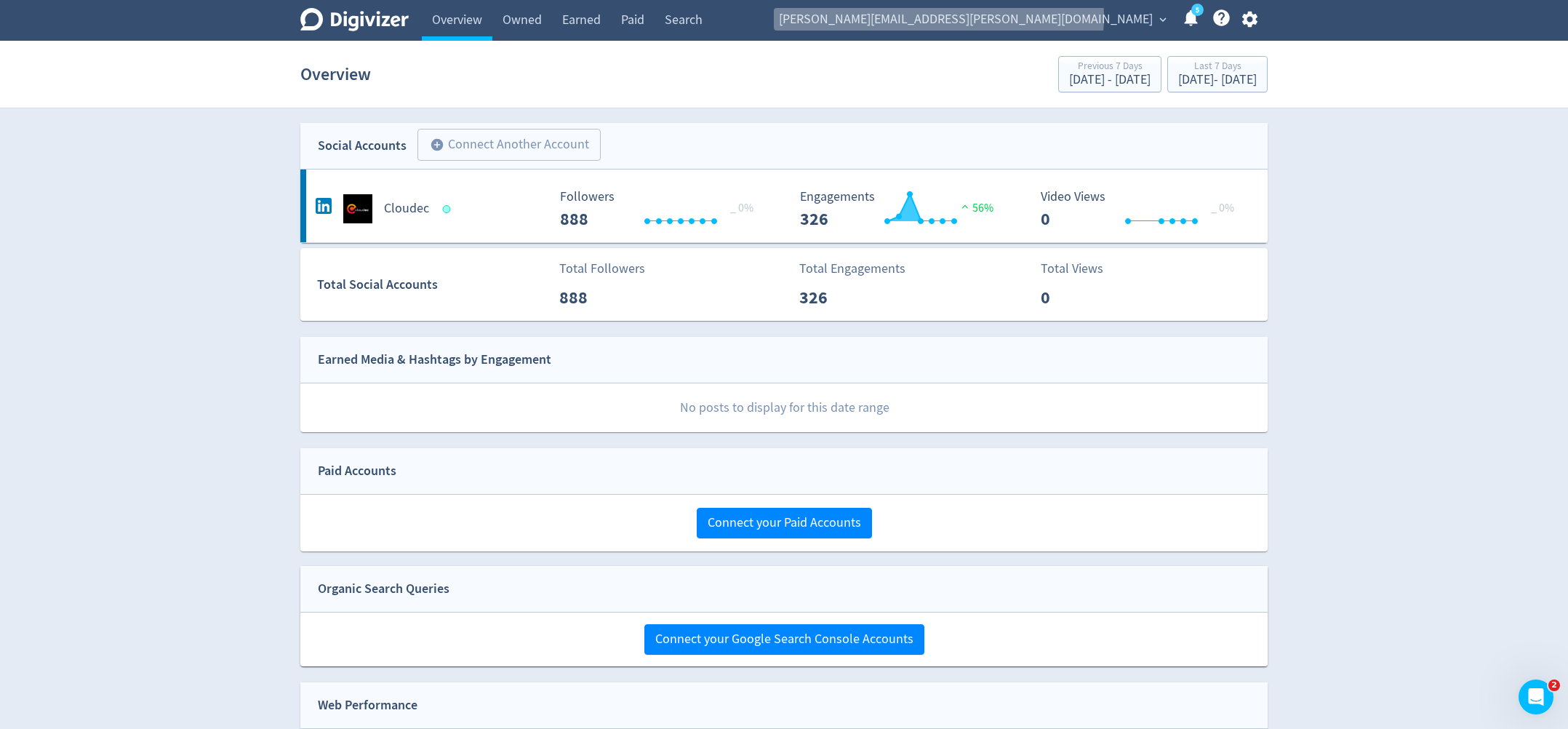
click at [1159, 17] on span "expand_more" at bounding box center [1162, 19] width 13 height 13
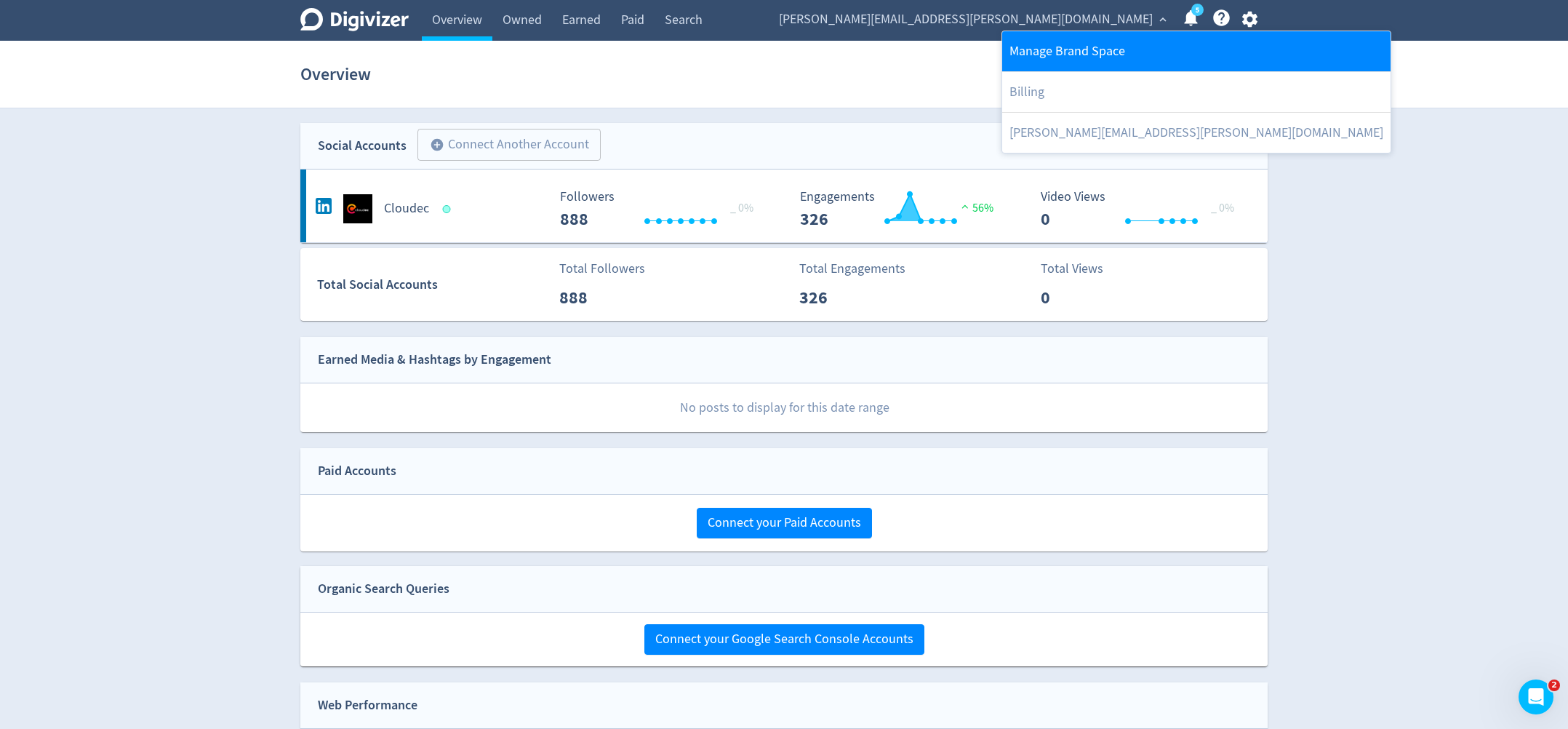
click at [1116, 49] on link "Manage Brand Space" at bounding box center [1196, 51] width 389 height 40
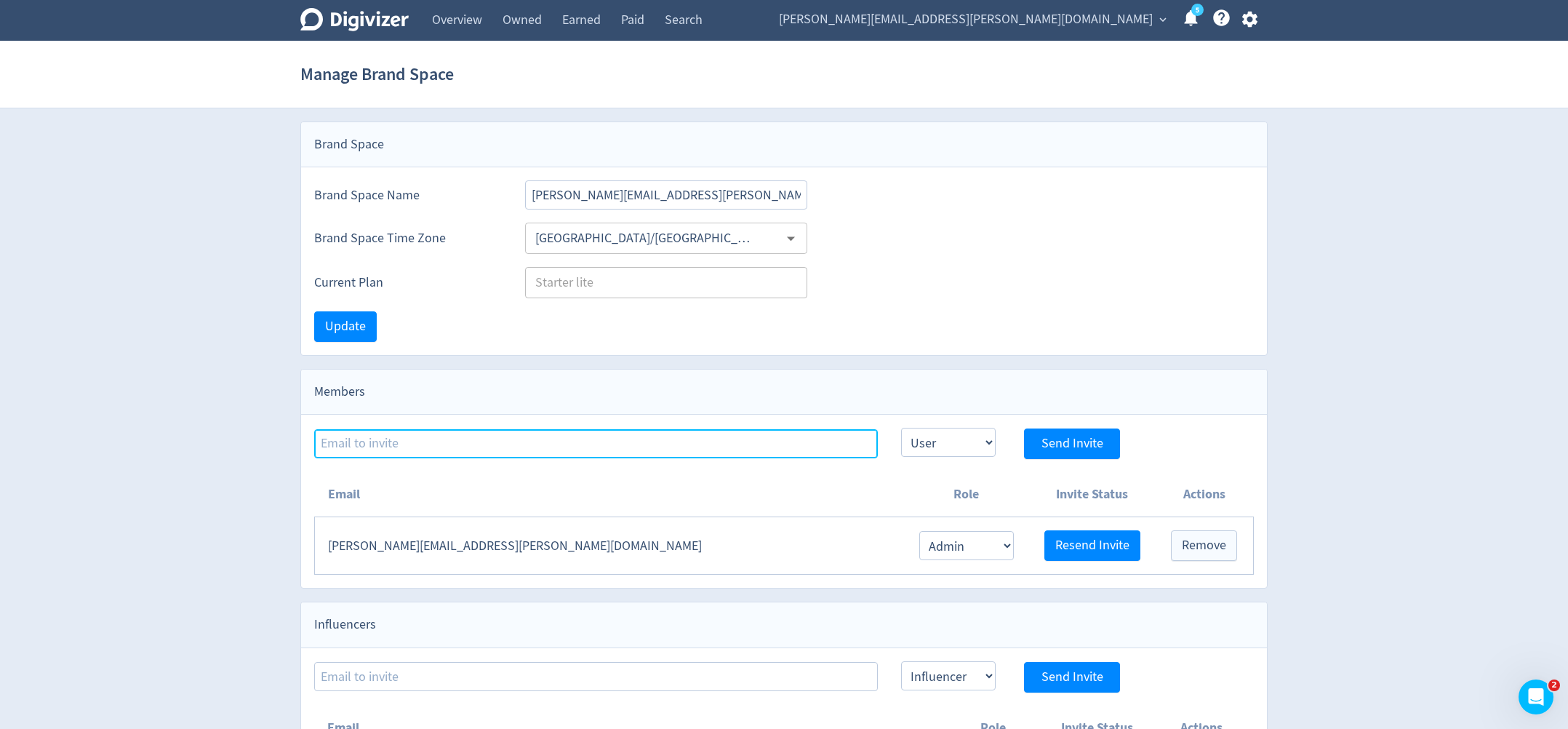
click at [478, 455] on div "Admin User Send Invite" at bounding box center [784, 443] width 940 height 31
drag, startPoint x: 445, startPoint y: 447, endPoint x: 312, endPoint y: 446, distance: 133.0
click at [312, 446] on div "[PERSON_NAME] Admin User Send Invite" at bounding box center [784, 437] width 965 height 45
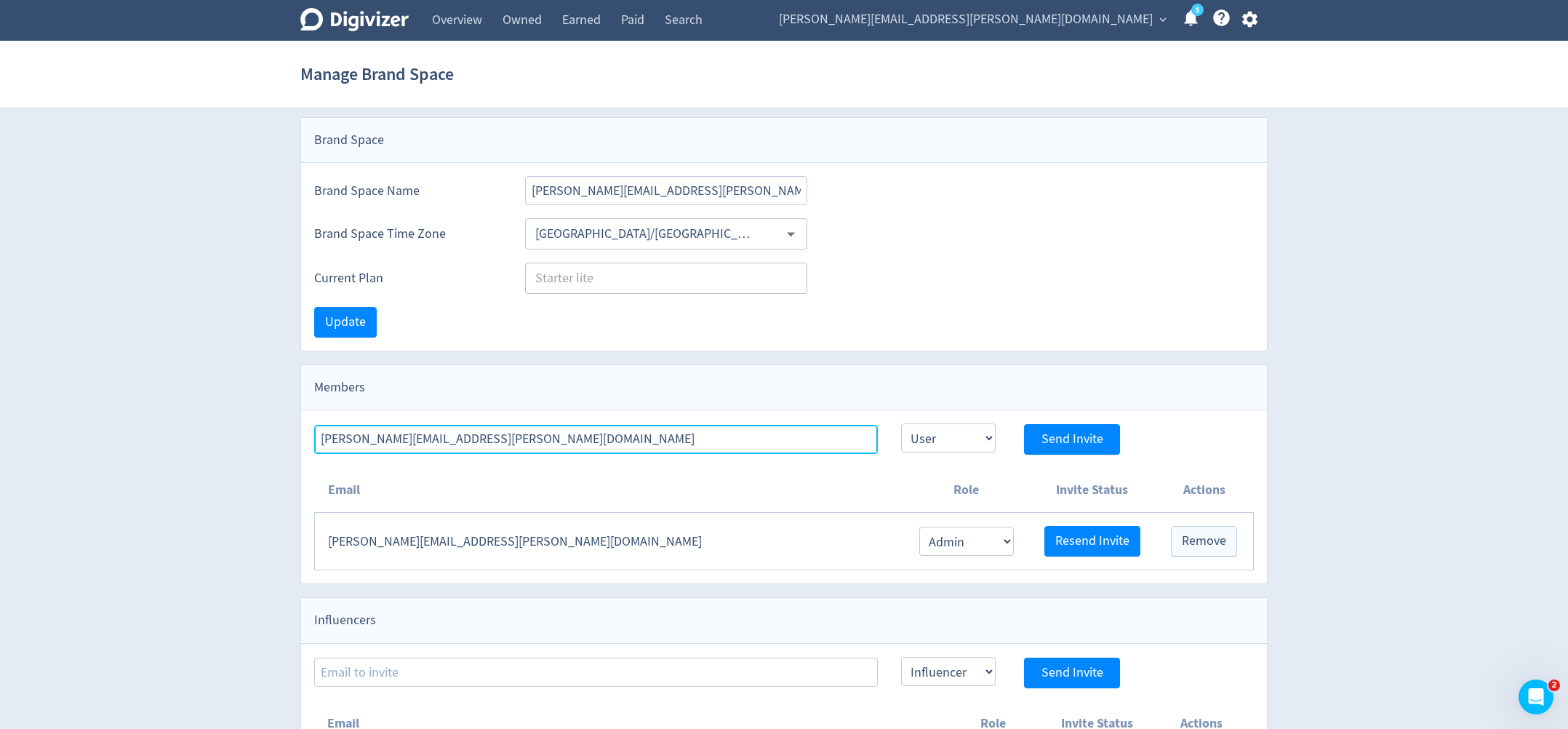
scroll to position [3, 0]
type input "[PERSON_NAME][EMAIL_ADDRESS][PERSON_NAME][DOMAIN_NAME]"
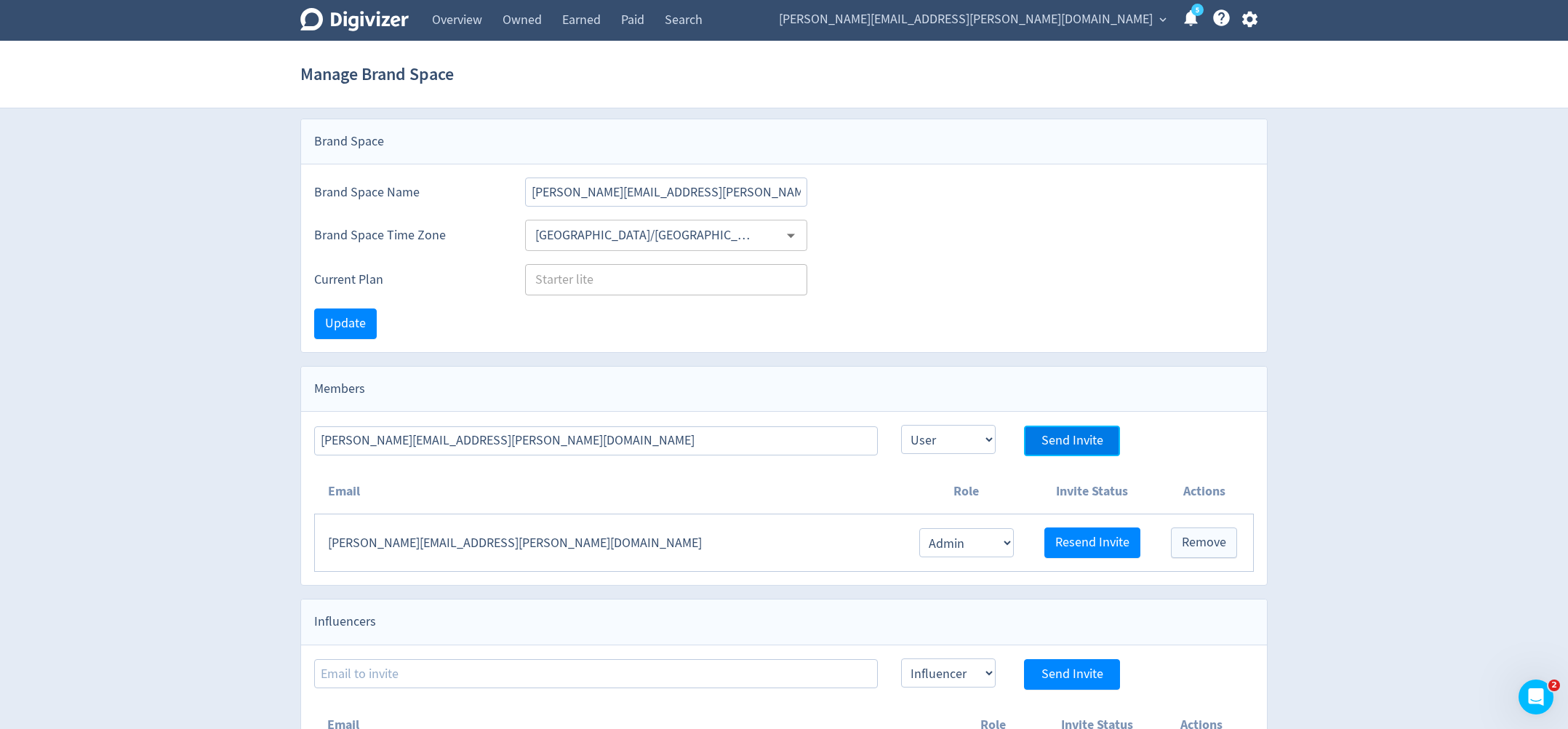
click at [1084, 437] on span "Send Invite" at bounding box center [1072, 441] width 62 height 13
select select "USER"
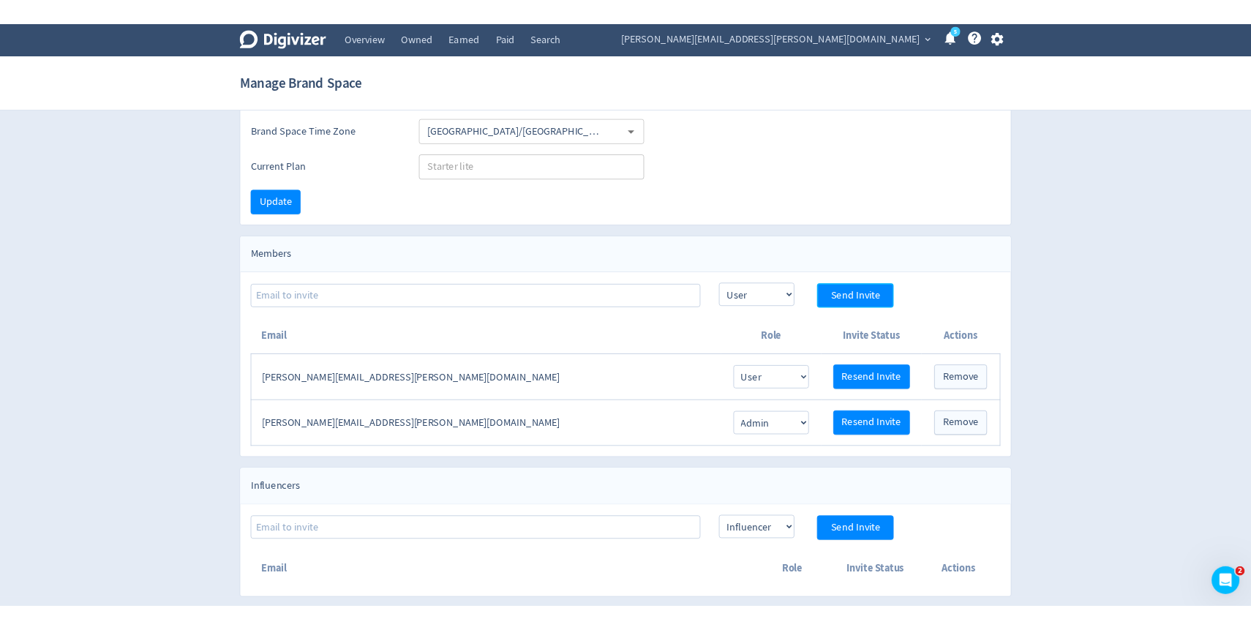
scroll to position [103, 0]
